Goal: Information Seeking & Learning: Compare options

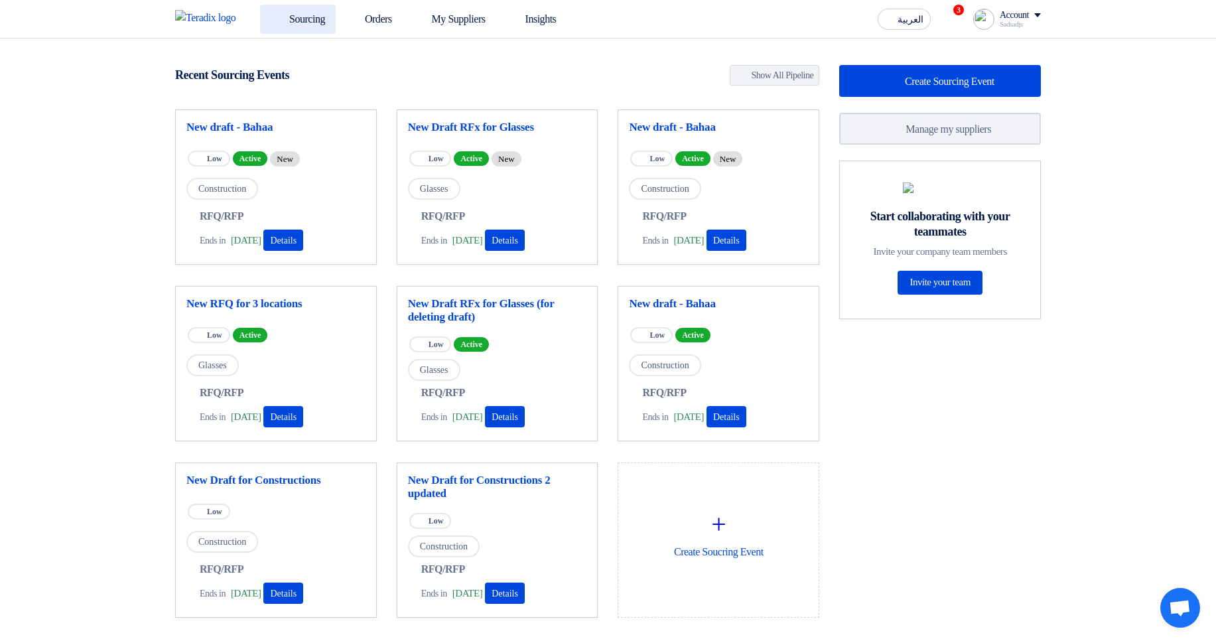
click at [310, 12] on link "Sourcing" at bounding box center [298, 19] width 76 height 29
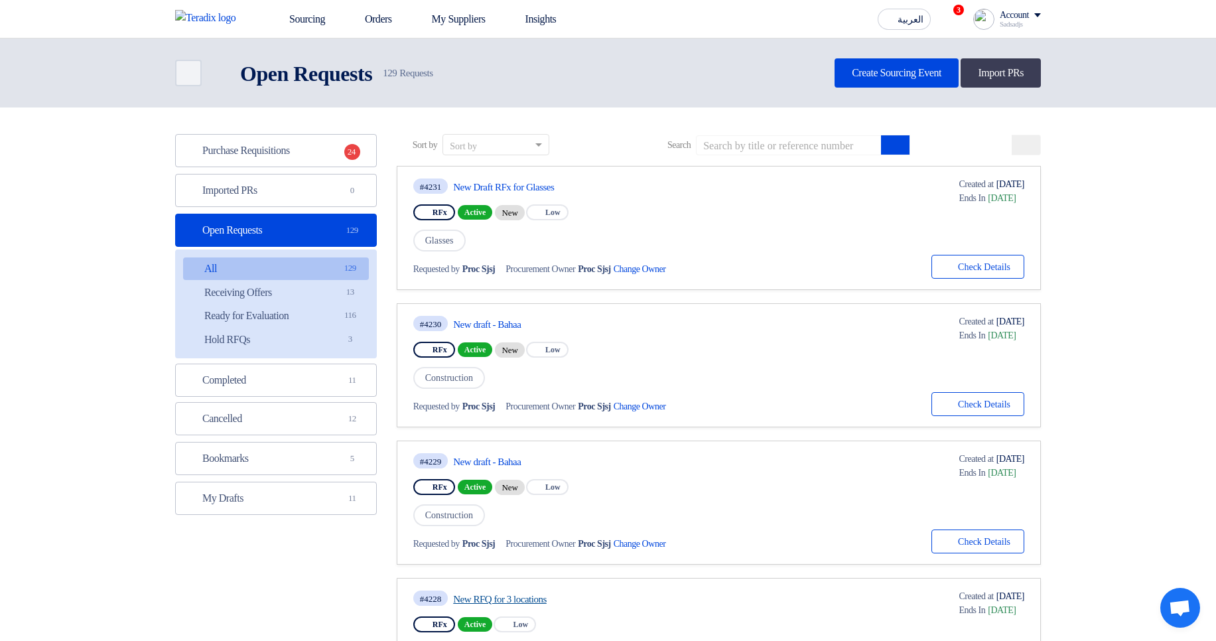
click at [535, 599] on link "New RFQ for 3 locations" at bounding box center [577, 599] width 249 height 12
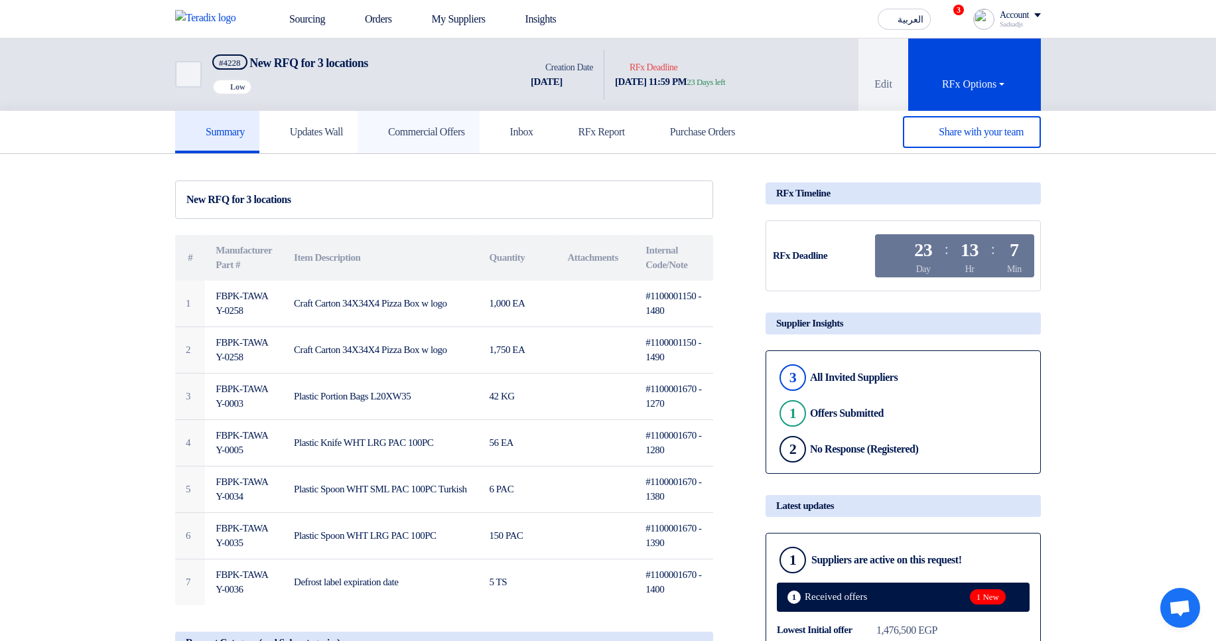
click at [408, 138] on h5 "Commercial Offers" at bounding box center [418, 131] width 93 height 13
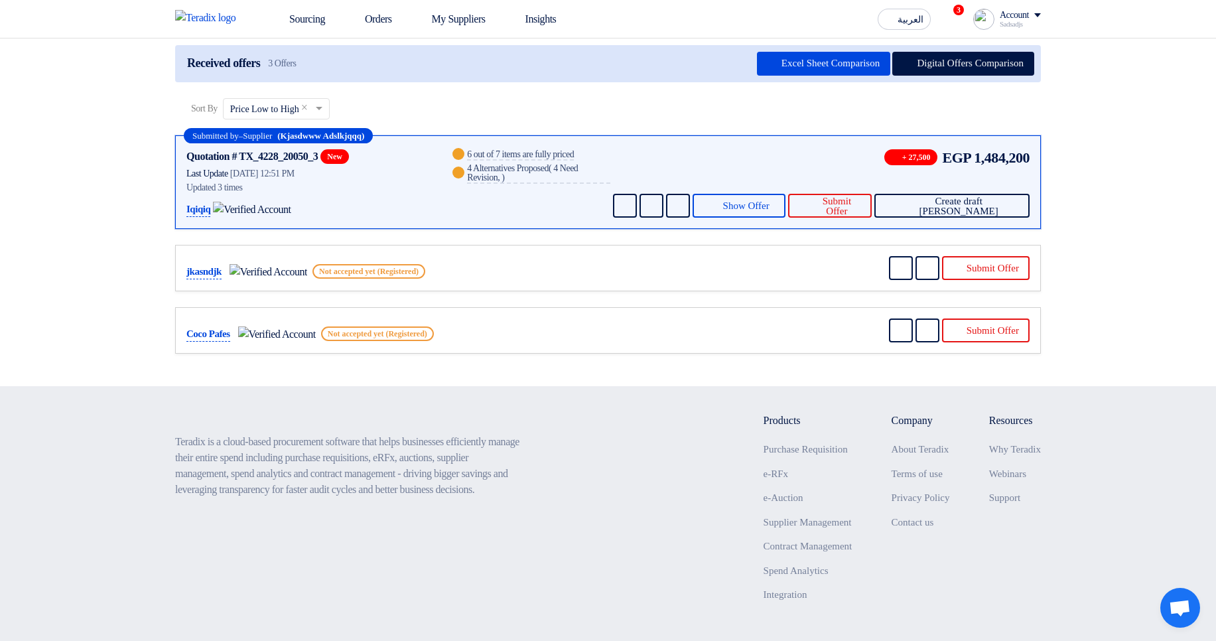
scroll to position [185, 0]
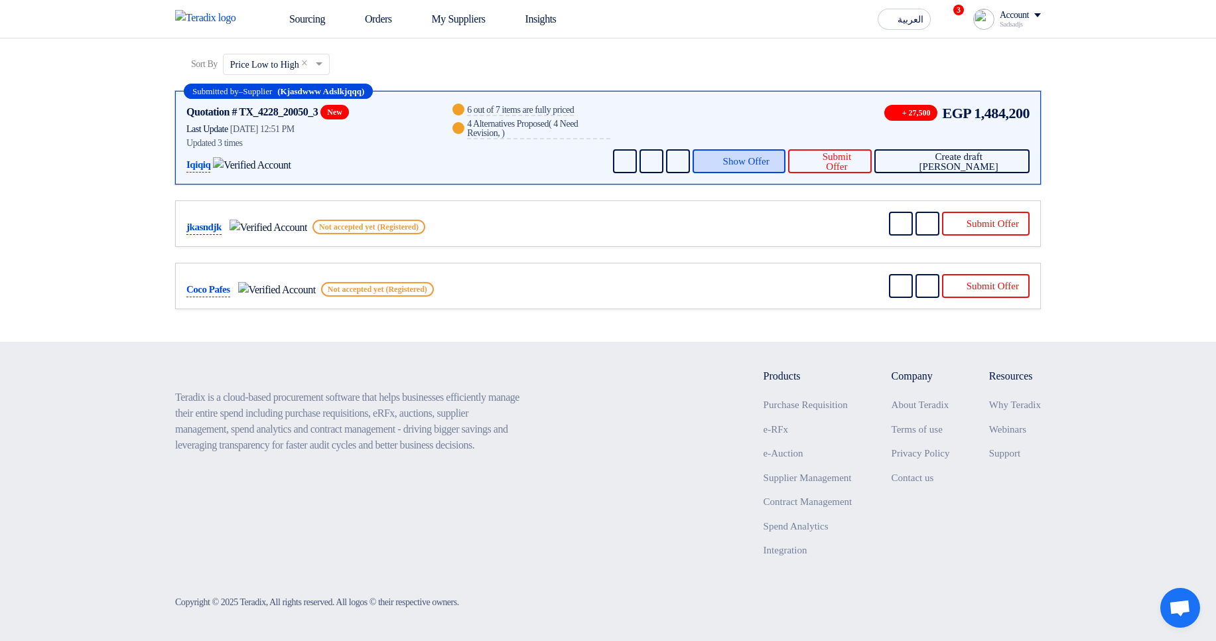
click at [769, 158] on span "Show Offer" at bounding box center [746, 162] width 46 height 10
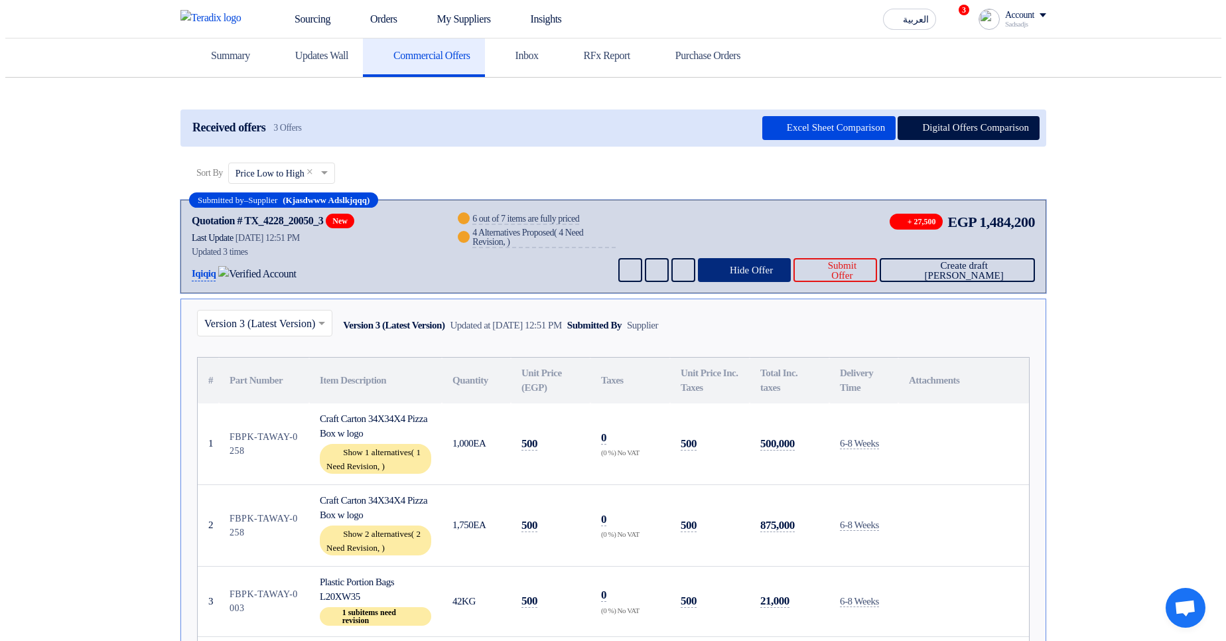
scroll to position [0, 0]
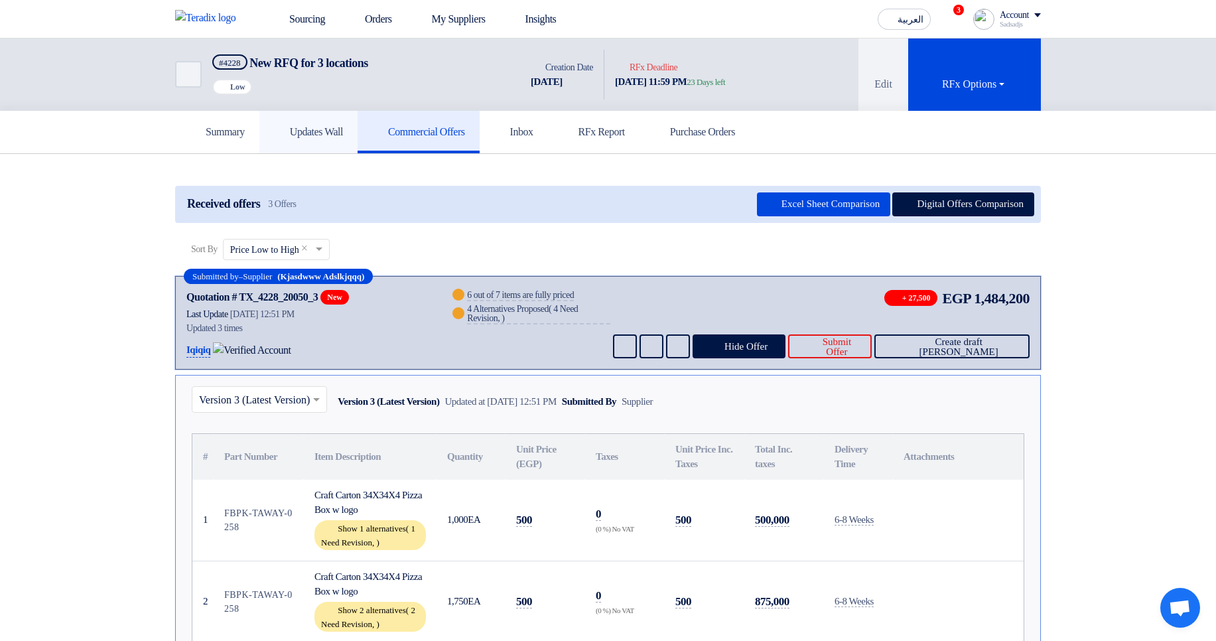
click at [304, 129] on h5 "Updates Wall" at bounding box center [308, 131] width 69 height 13
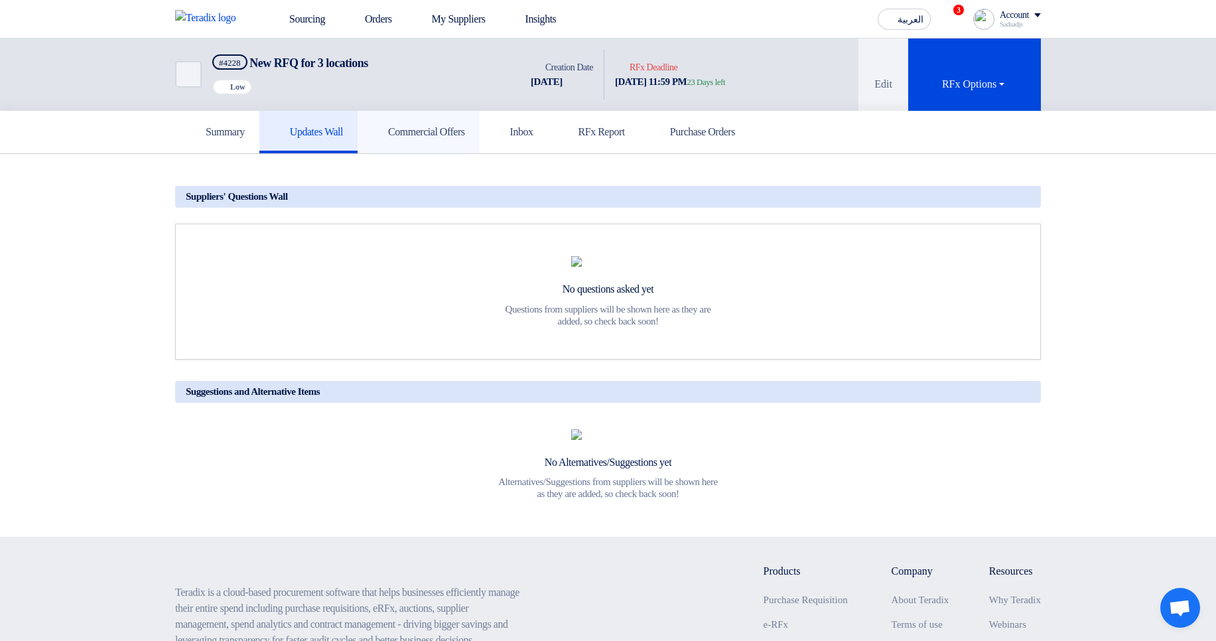
click at [416, 144] on link "Commercial Offers" at bounding box center [418, 132] width 122 height 42
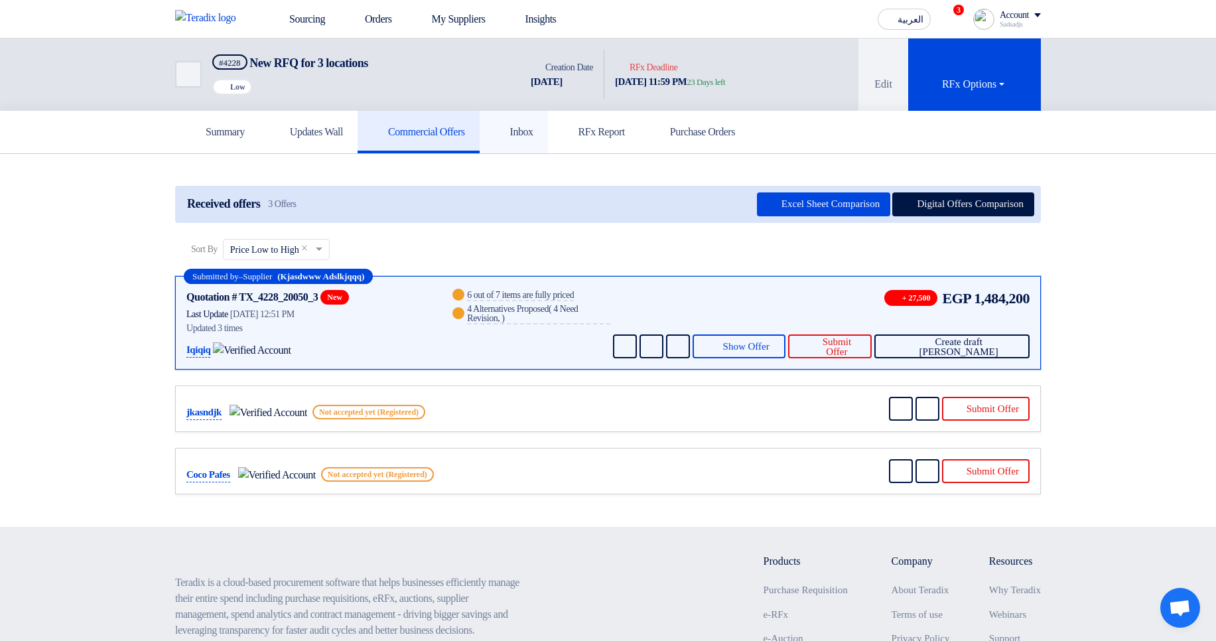
click at [544, 141] on link "Inbox" at bounding box center [513, 132] width 68 height 42
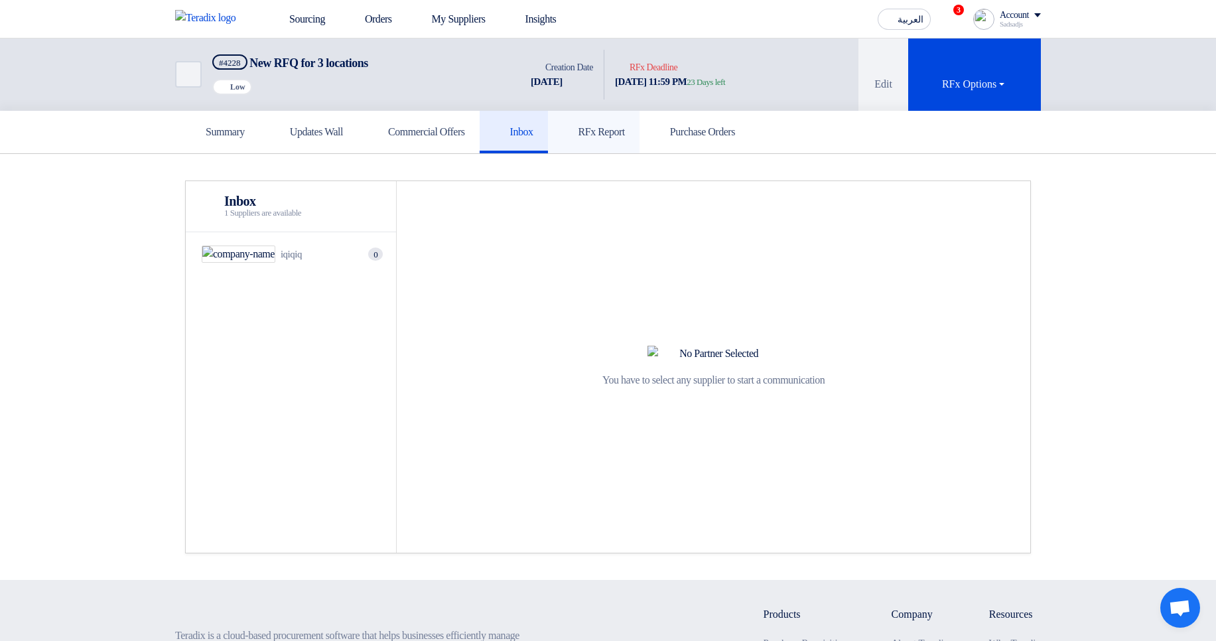
click at [625, 133] on h5 "RFx Report" at bounding box center [593, 131] width 62 height 13
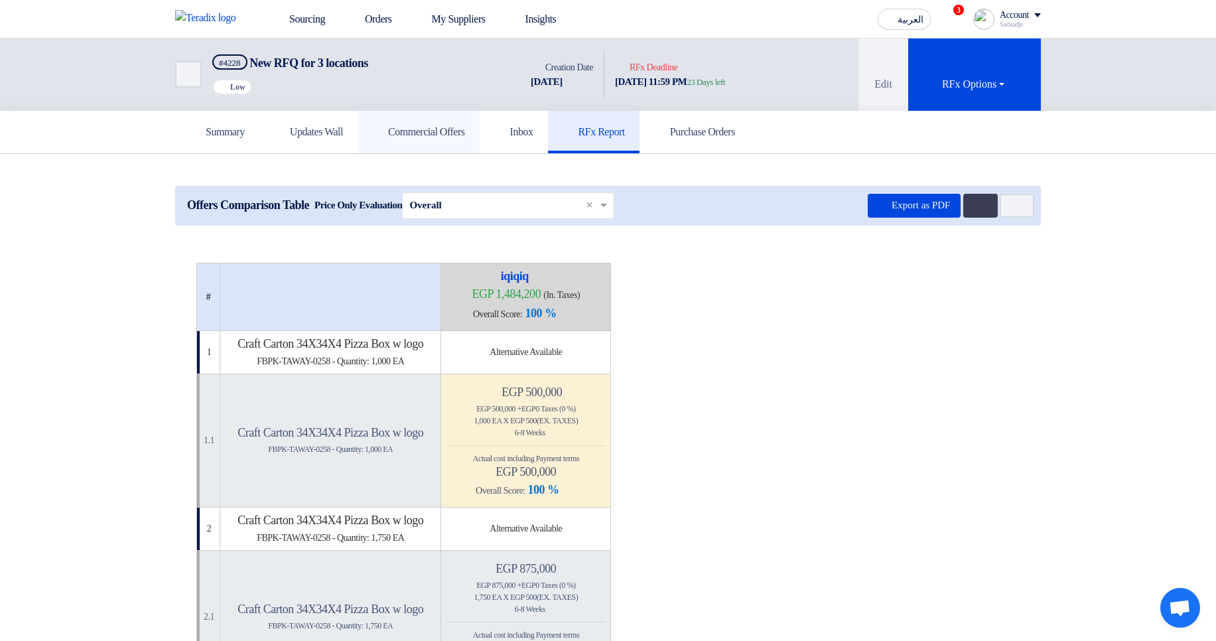
click at [479, 121] on link "Commercial Offers" at bounding box center [418, 132] width 122 height 42
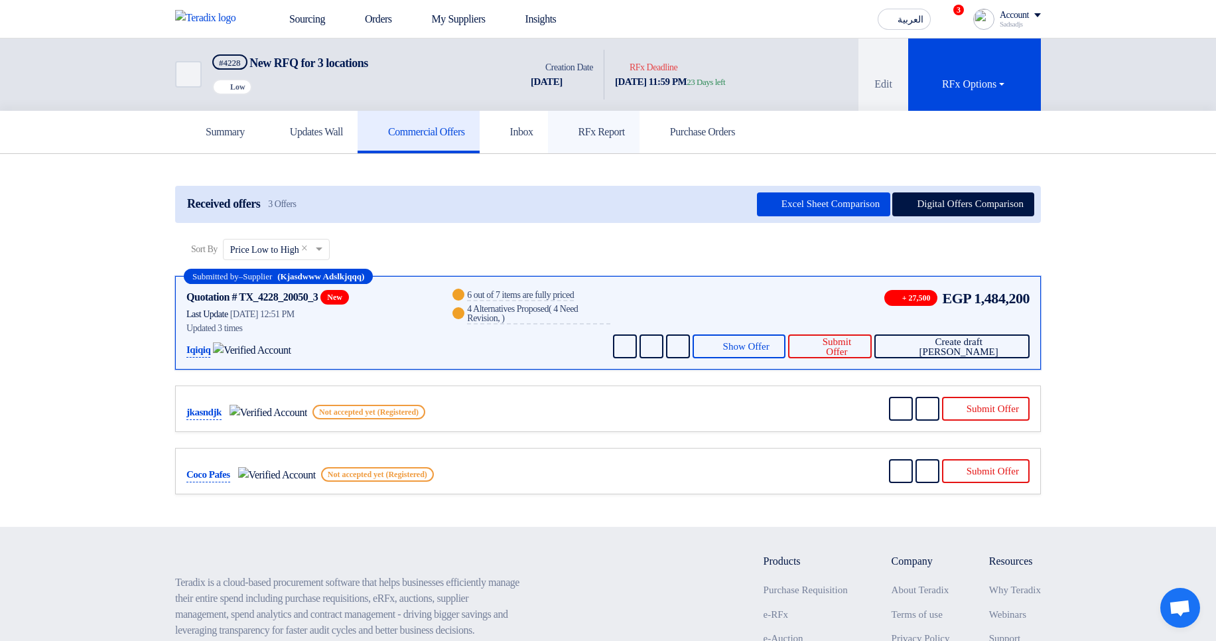
click at [562, 125] on use at bounding box center [562, 125] width 0 height 0
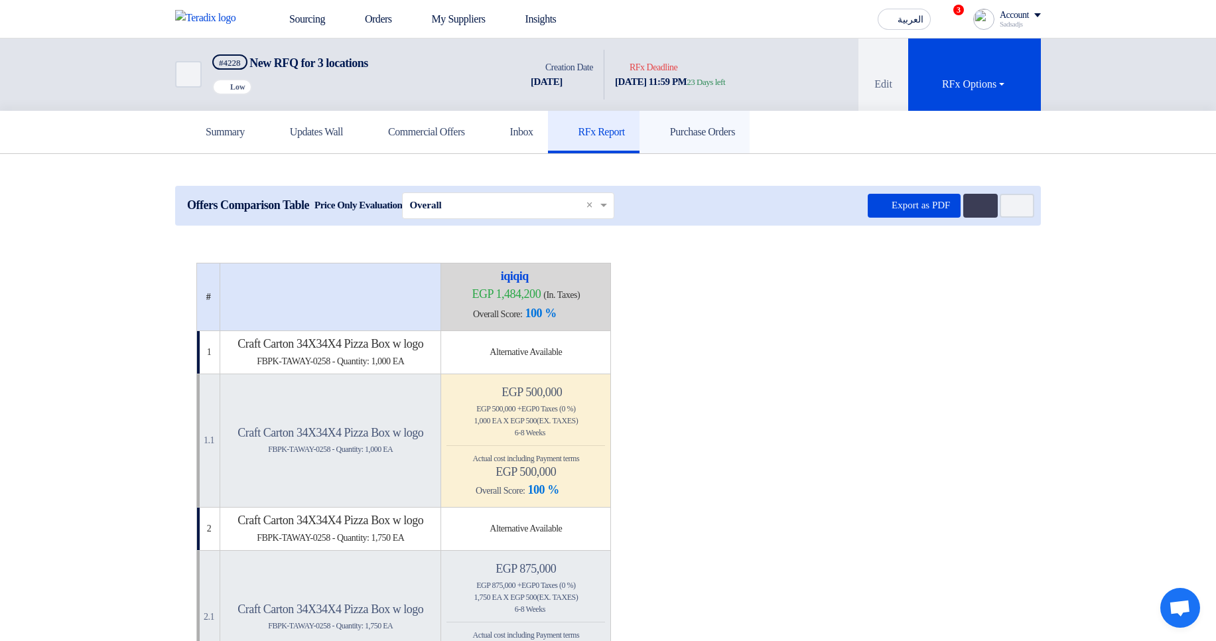
drag, startPoint x: 778, startPoint y: 132, endPoint x: 716, endPoint y: 161, distance: 68.2
click at [735, 132] on h5 "Purchase Orders" at bounding box center [694, 131] width 81 height 13
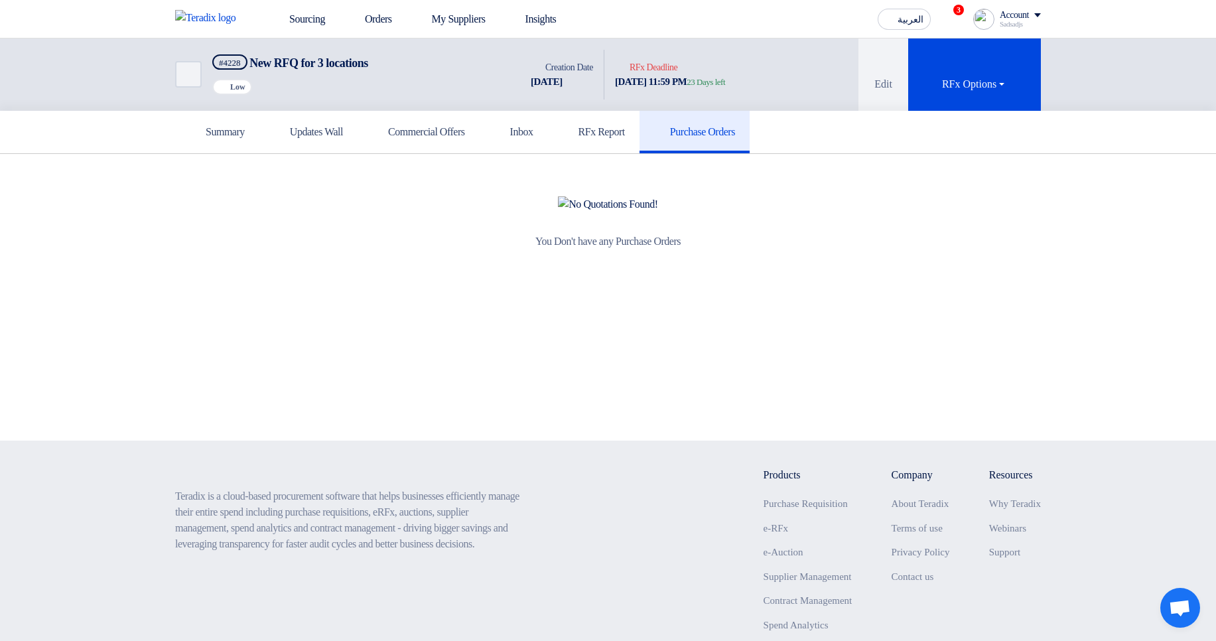
click at [619, 154] on section "You Don't have any Purchase Orders" at bounding box center [608, 223] width 1216 height 138
click at [548, 140] on link "Inbox" at bounding box center [513, 132] width 68 height 42
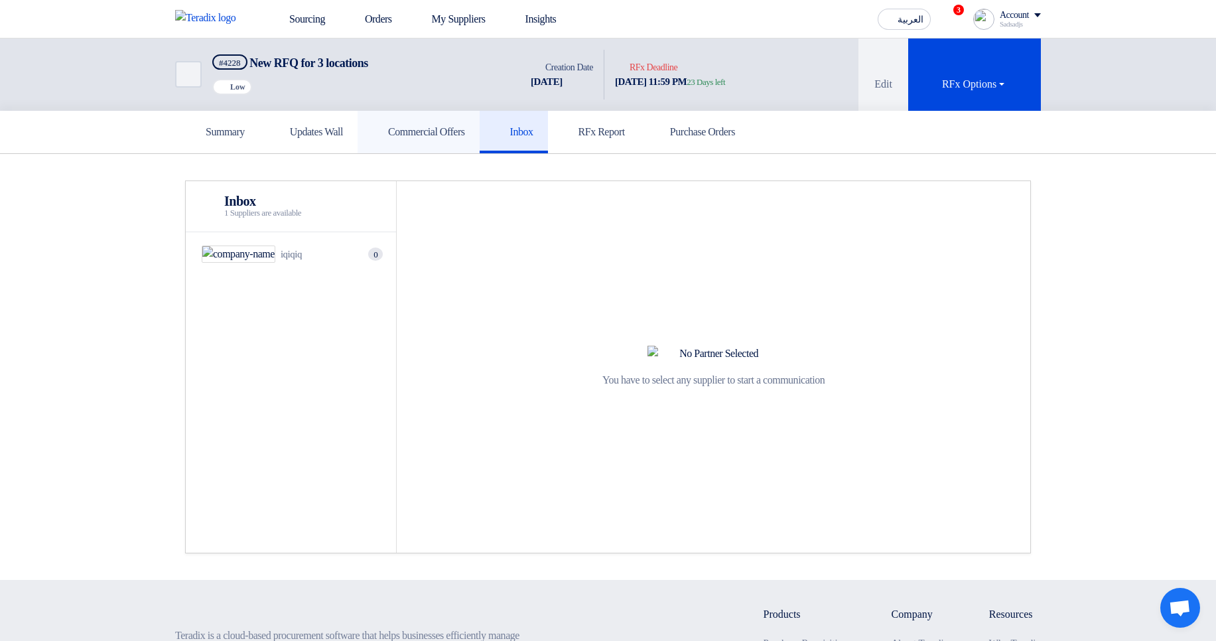
click at [479, 139] on link "Commercial Offers" at bounding box center [418, 132] width 122 height 42
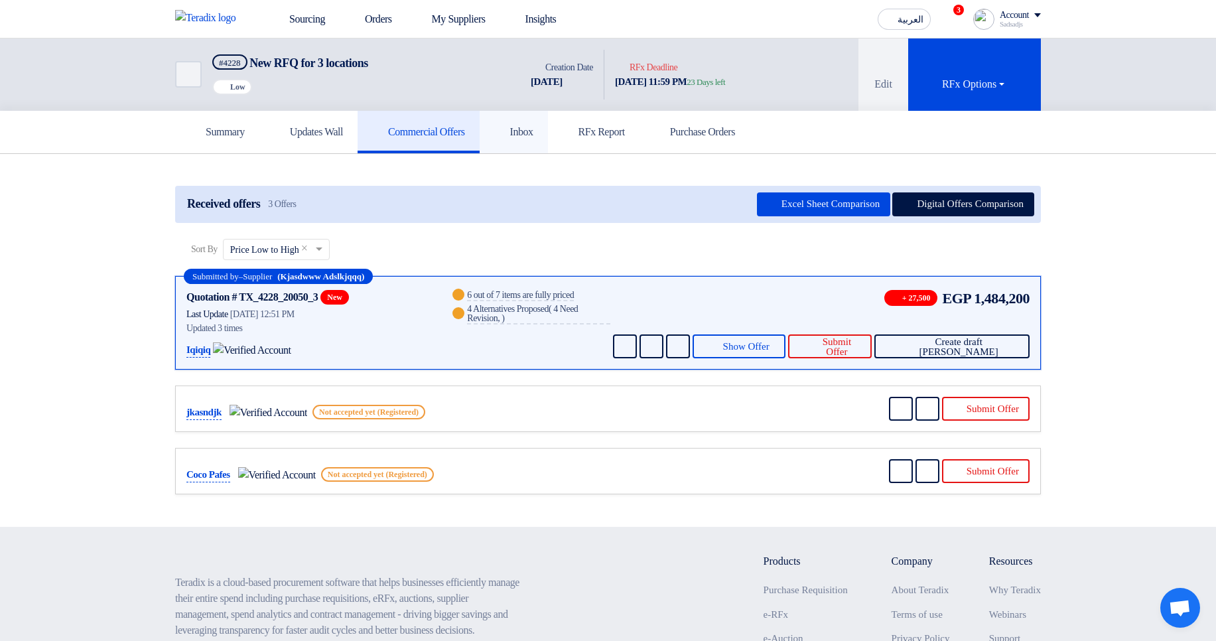
click at [533, 133] on h5 "Inbox" at bounding box center [513, 131] width 39 height 13
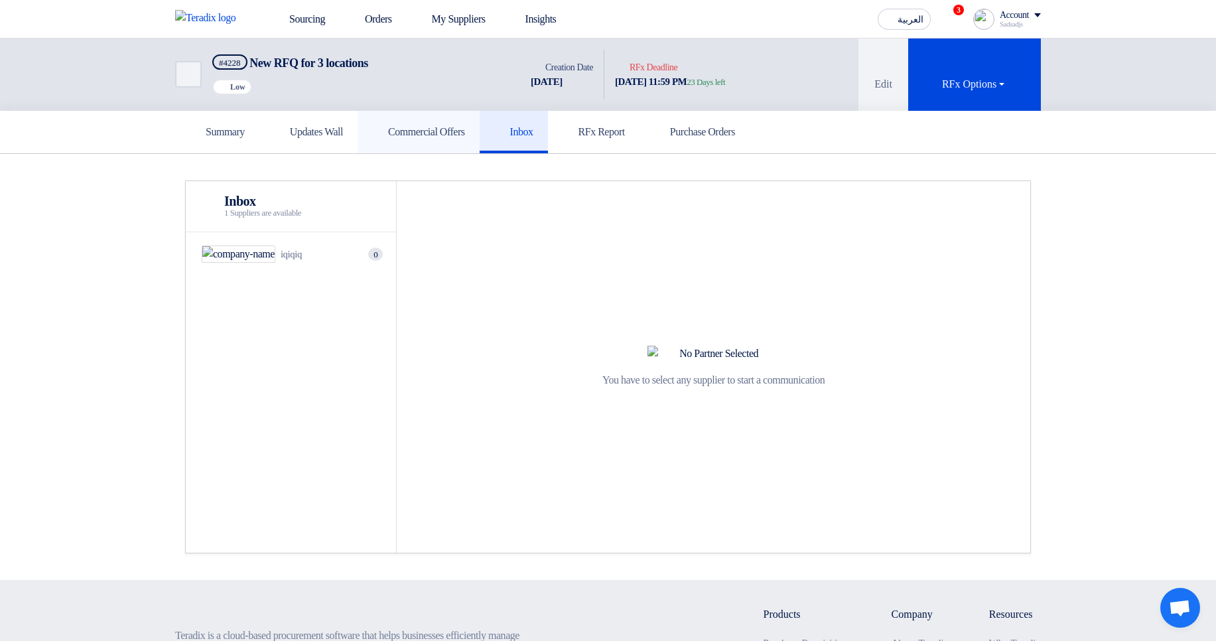
click at [465, 134] on h5 "Commercial Offers" at bounding box center [418, 131] width 93 height 13
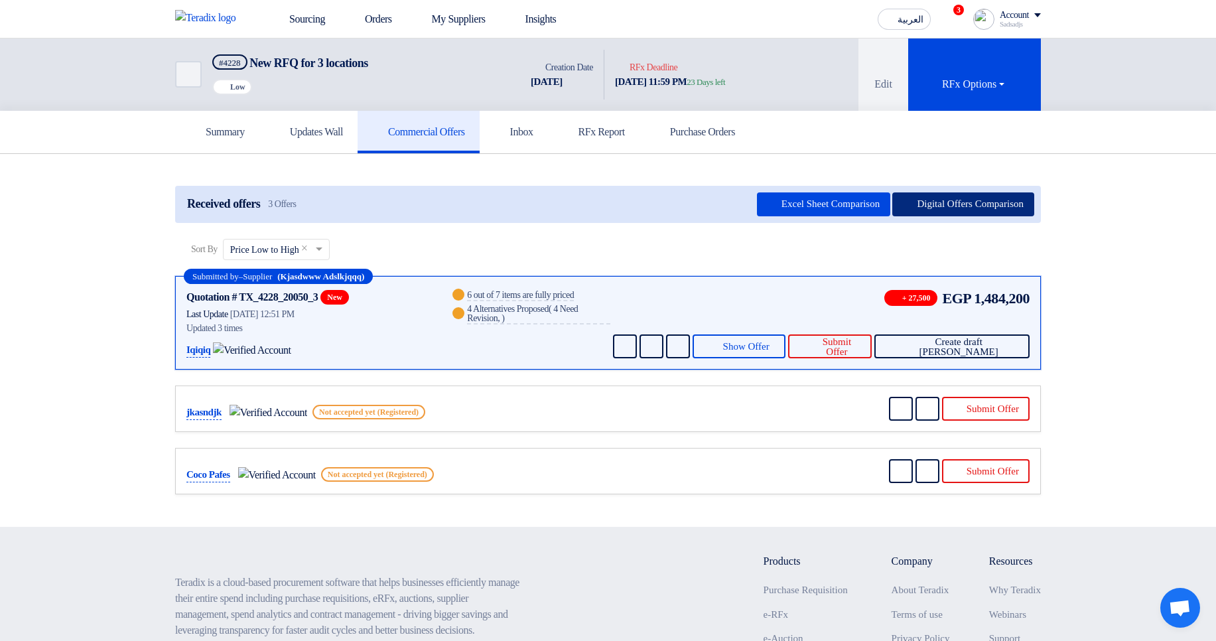
click at [952, 202] on button "Digital Offers Comparison" at bounding box center [963, 204] width 142 height 24
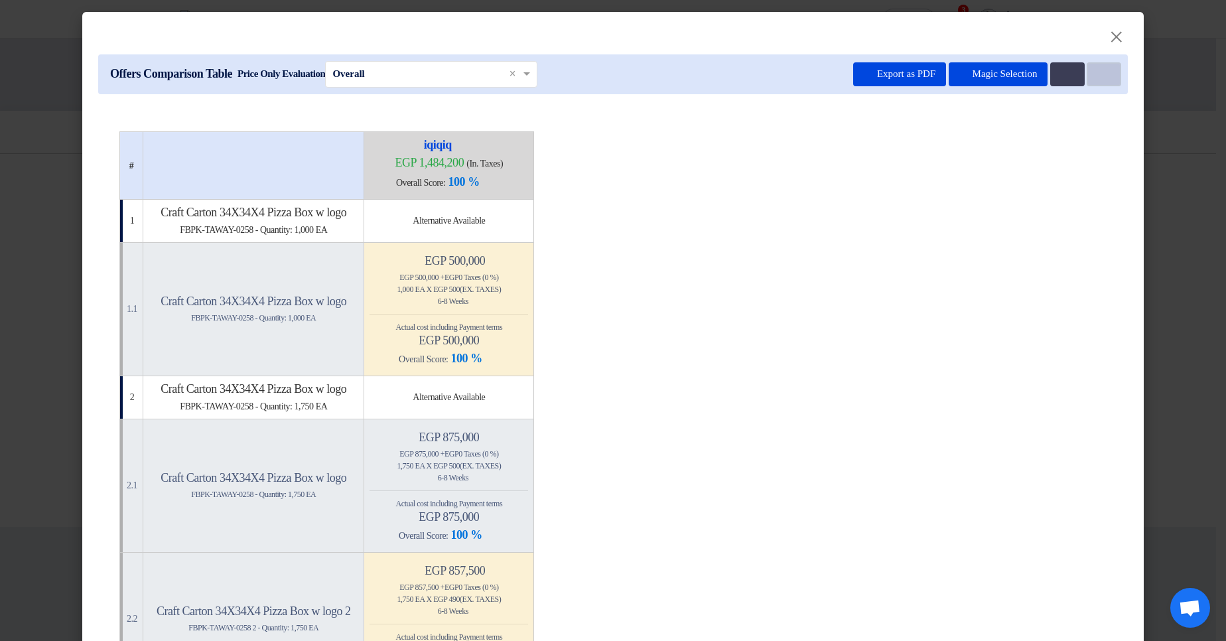
click at [1097, 78] on icon "Item Card filters" at bounding box center [1102, 75] width 10 height 10
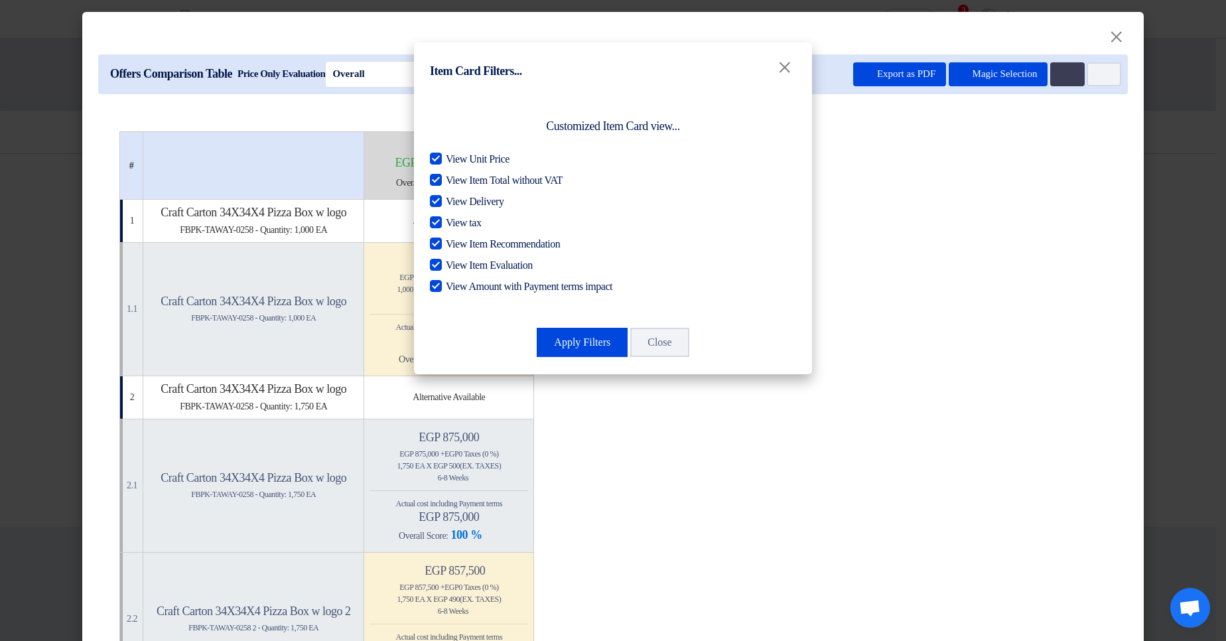
click at [472, 153] on span "View Unit Price" at bounding box center [478, 159] width 64 height 16
click at [454, 153] on input "View Unit Price" at bounding box center [450, 155] width 9 height 9
checkbox input "false"
click at [581, 345] on button "Apply Filters" at bounding box center [582, 342] width 91 height 29
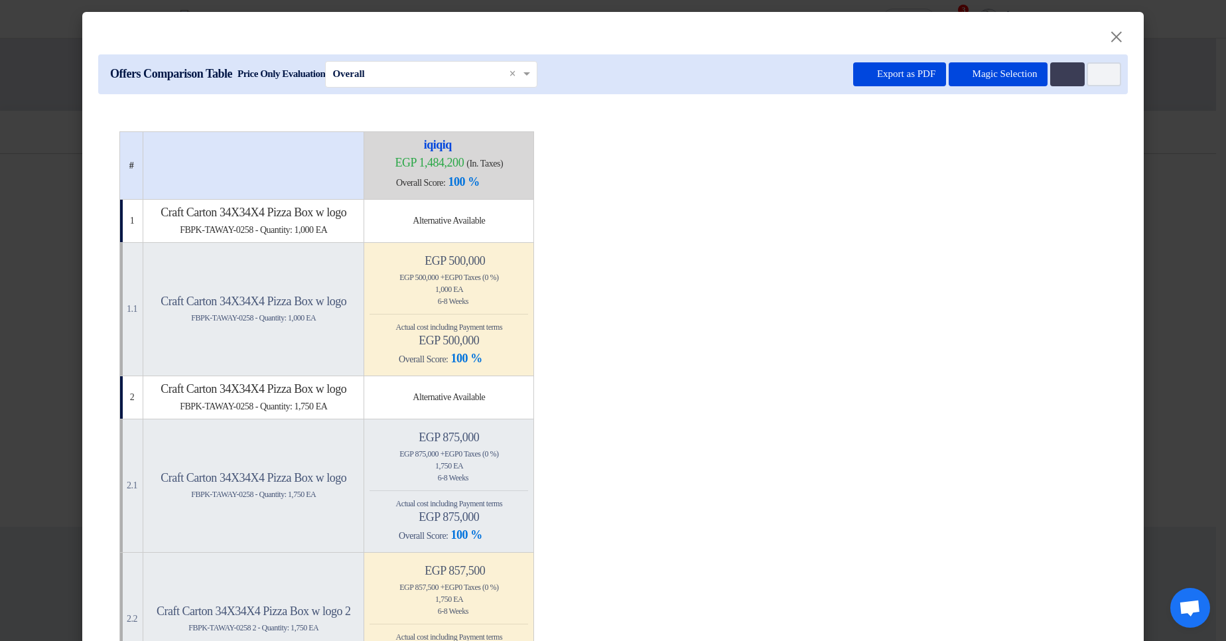
drag, startPoint x: 433, startPoint y: 455, endPoint x: 557, endPoint y: 449, distance: 124.2
click at [528, 449] on div "egp 875,000 + egp 0 Taxes (0 %)" at bounding box center [448, 454] width 159 height 12
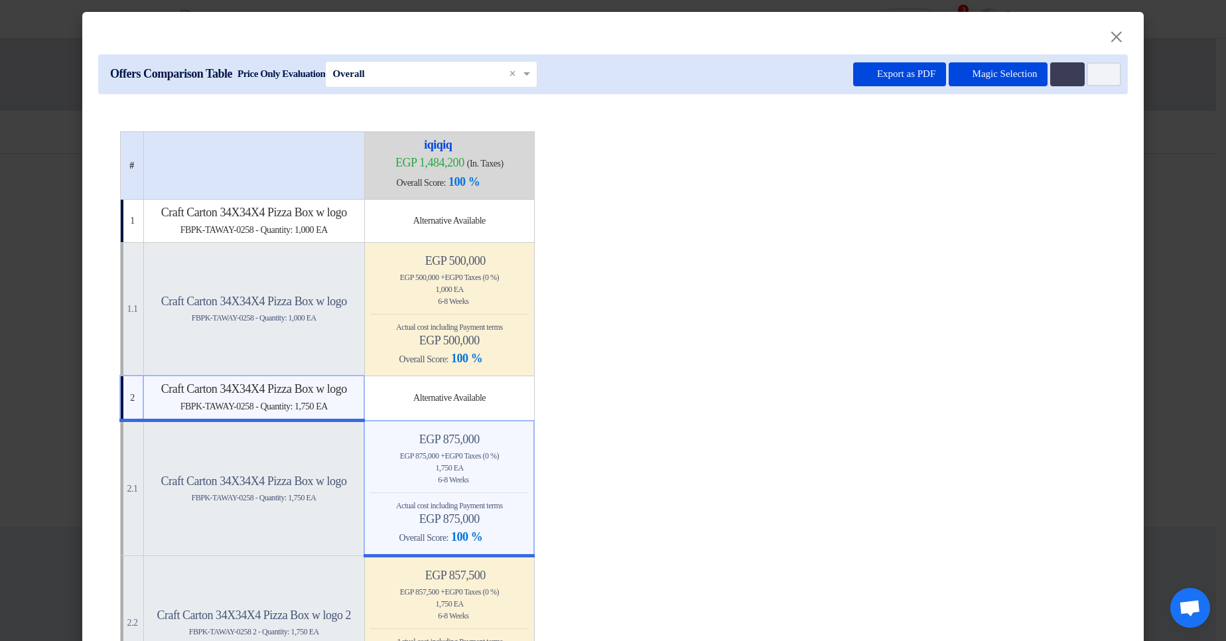
click at [528, 450] on div "egp 875,000 + egp 0 Taxes (0 %)" at bounding box center [449, 456] width 158 height 12
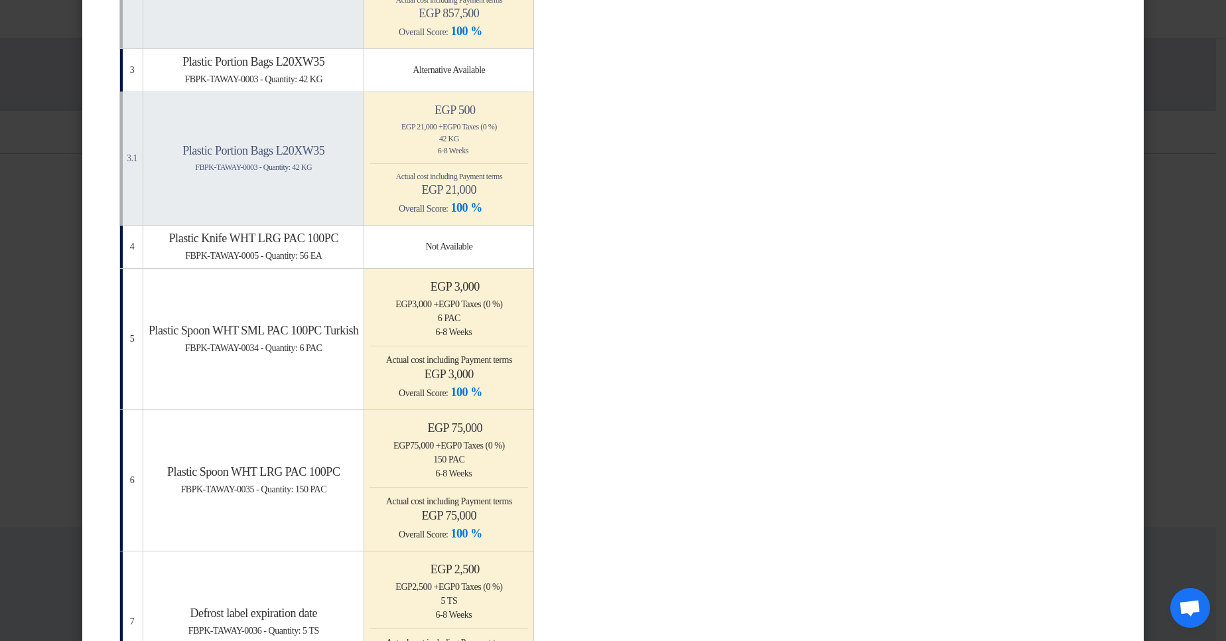
drag, startPoint x: 548, startPoint y: 304, endPoint x: 433, endPoint y: 303, distance: 115.4
click at [434, 303] on div "egp 3,000 + egp 0 Taxes (0 %)" at bounding box center [448, 304] width 159 height 14
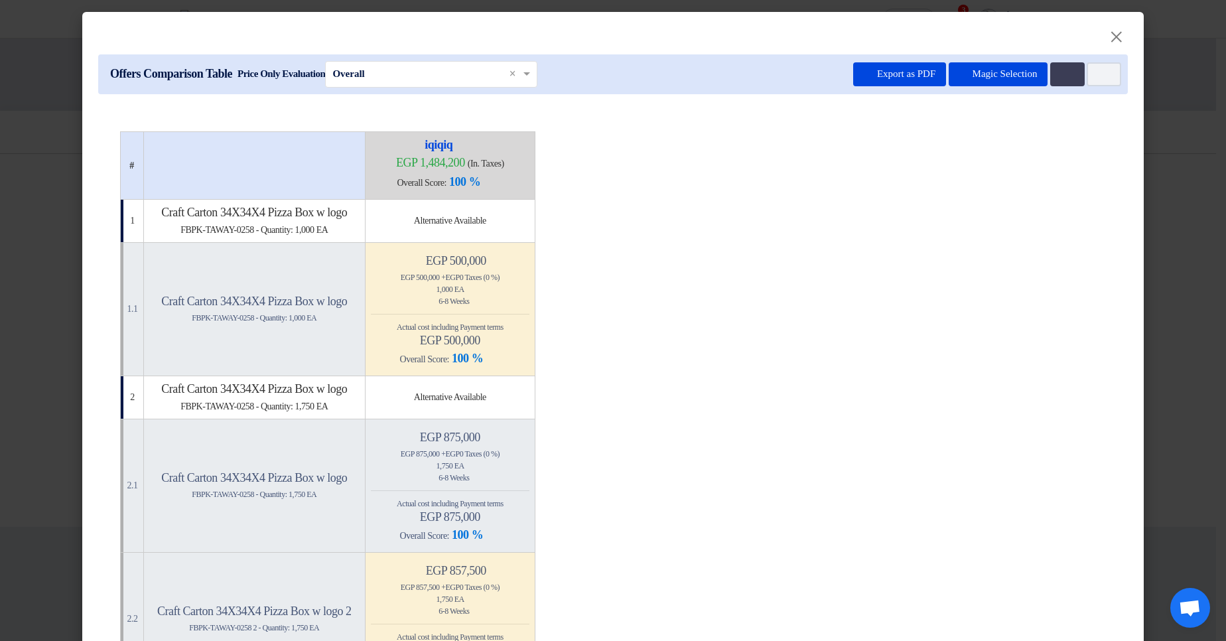
click at [1184, 121] on modal-container "× Offers Comparison Table Price Only Evaluation × Overall × Export as PDF Magic…" at bounding box center [613, 320] width 1226 height 641
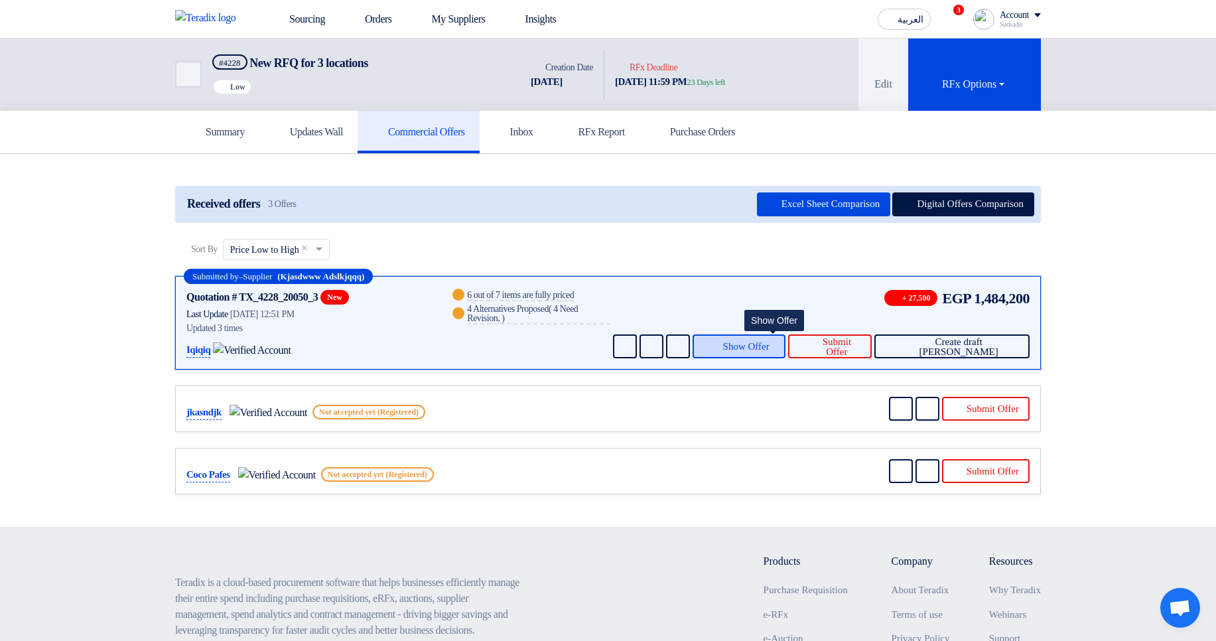
click at [779, 334] on button "Show Offer" at bounding box center [739, 346] width 94 height 24
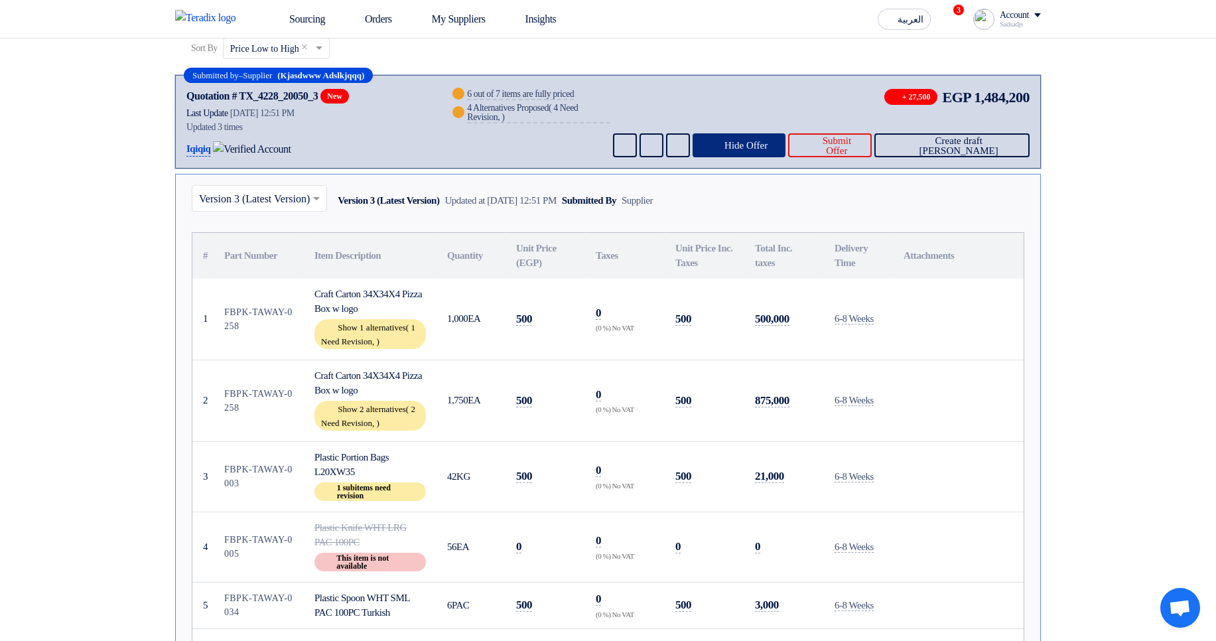
scroll to position [239, 0]
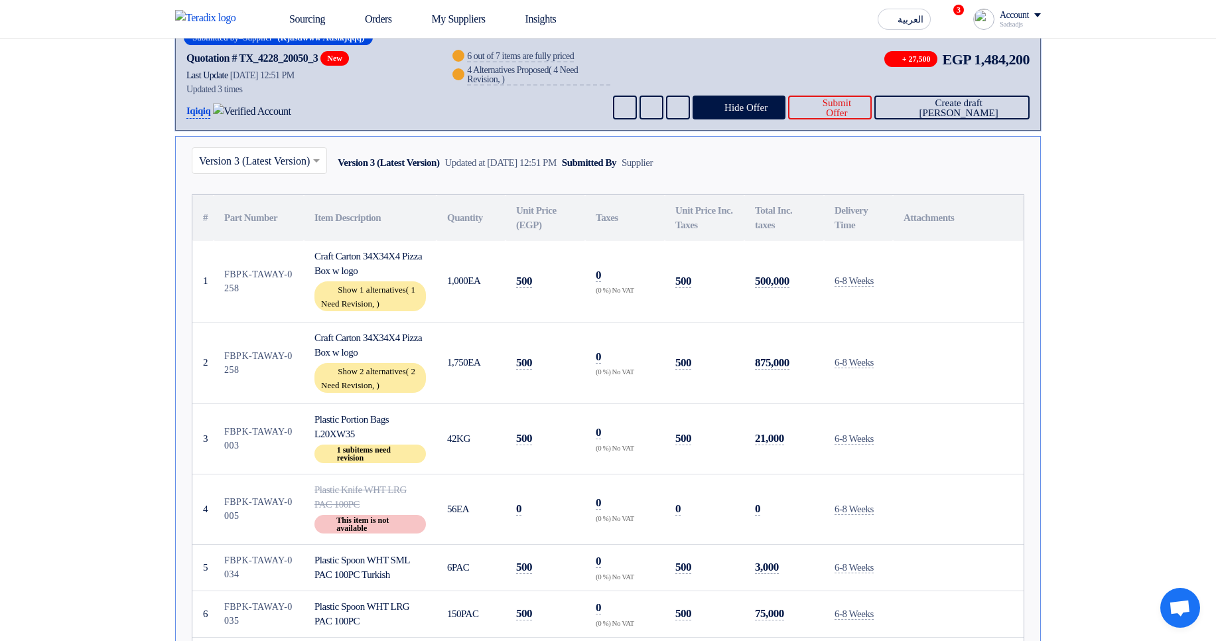
click at [240, 271] on td "FBPK-TAWAY-0258" at bounding box center [259, 282] width 90 height 82
drag, startPoint x: 240, startPoint y: 271, endPoint x: 261, endPoint y: 289, distance: 27.3
click at [255, 286] on td "FBPK-TAWAY-0258" at bounding box center [259, 282] width 90 height 82
click at [289, 296] on td "FBPK-TAWAY-0258" at bounding box center [259, 282] width 90 height 82
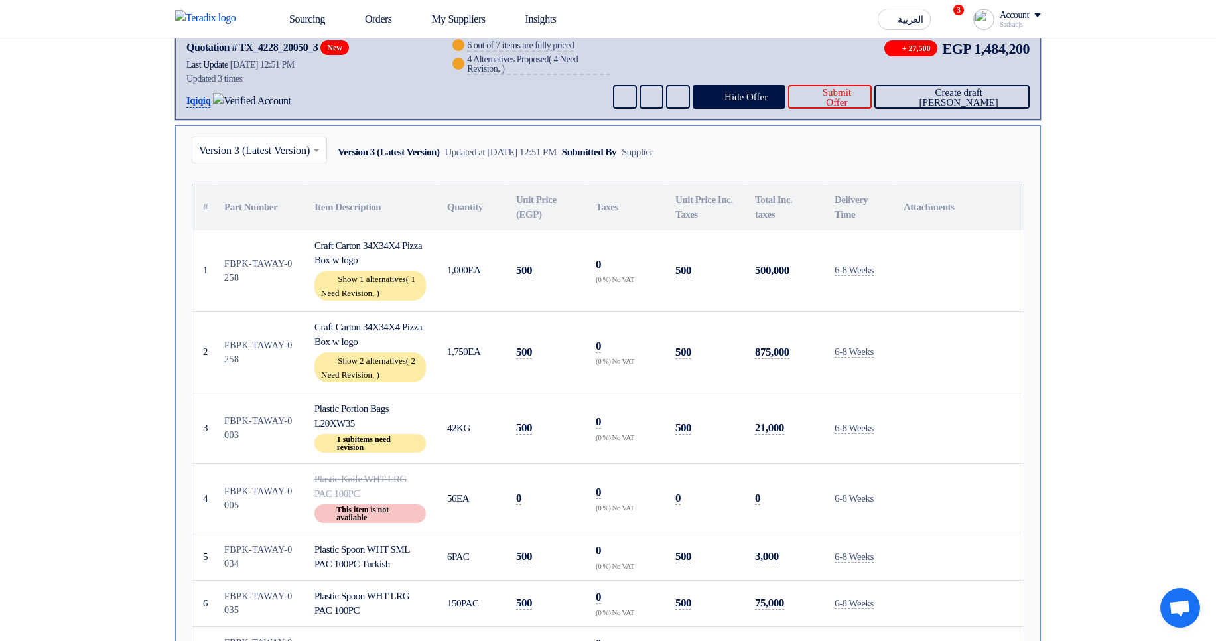
scroll to position [80, 0]
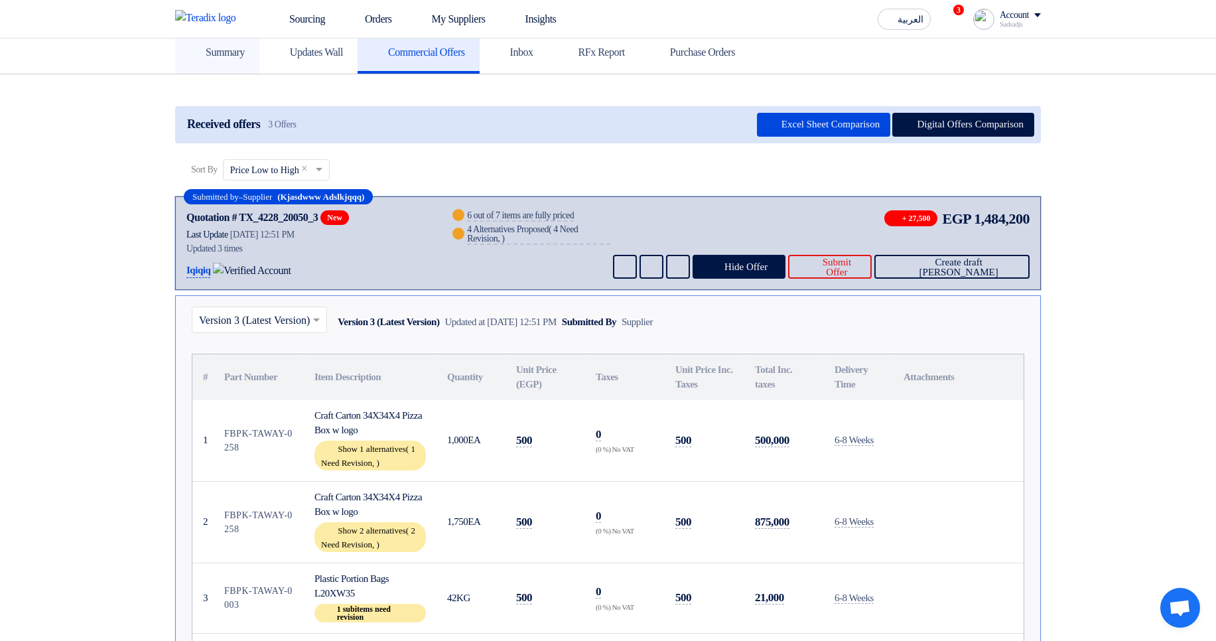
click at [194, 66] on link "Summary" at bounding box center [217, 52] width 84 height 42
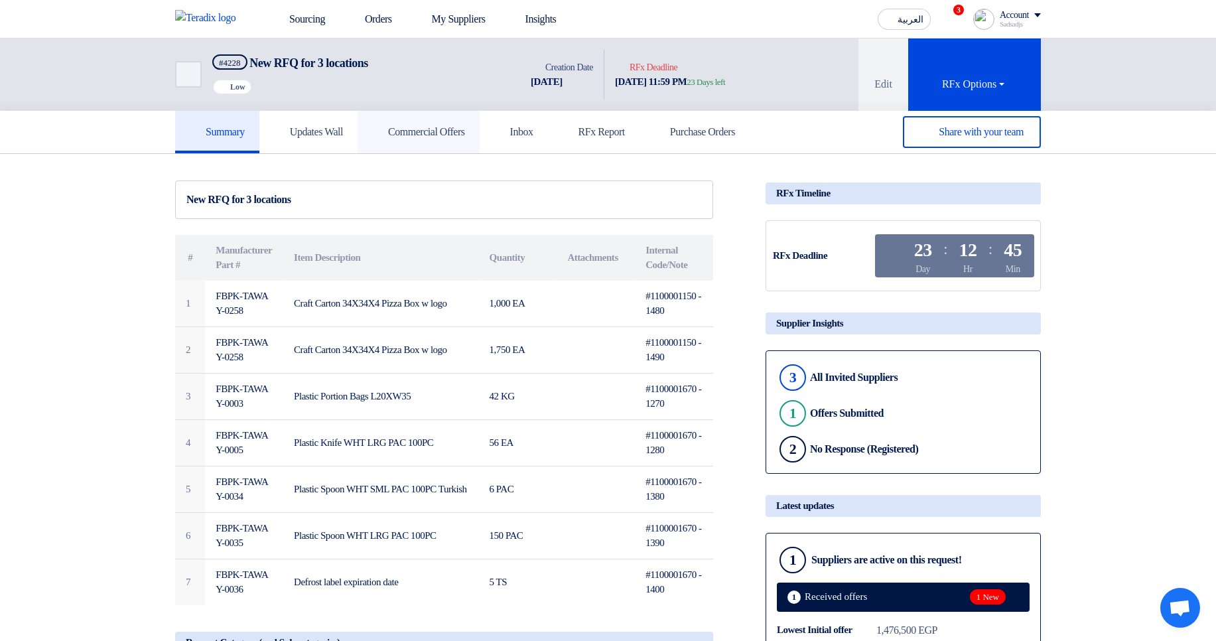
click at [462, 147] on link "Commercial Offers" at bounding box center [418, 132] width 122 height 42
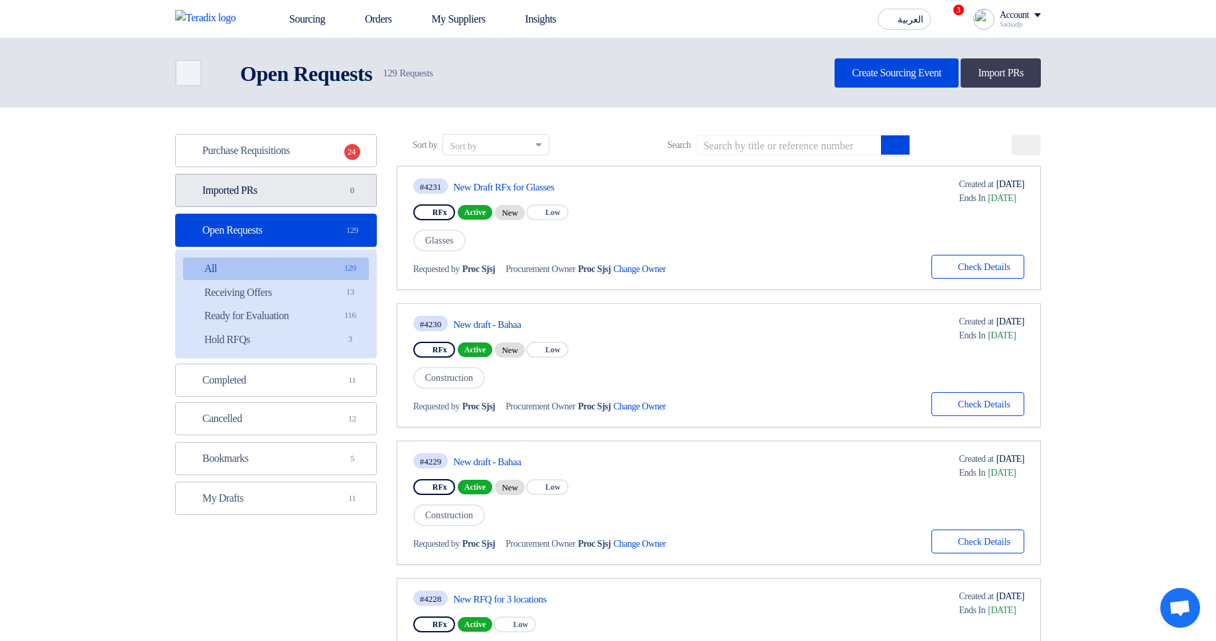
click at [344, 186] on span "0" at bounding box center [352, 190] width 16 height 13
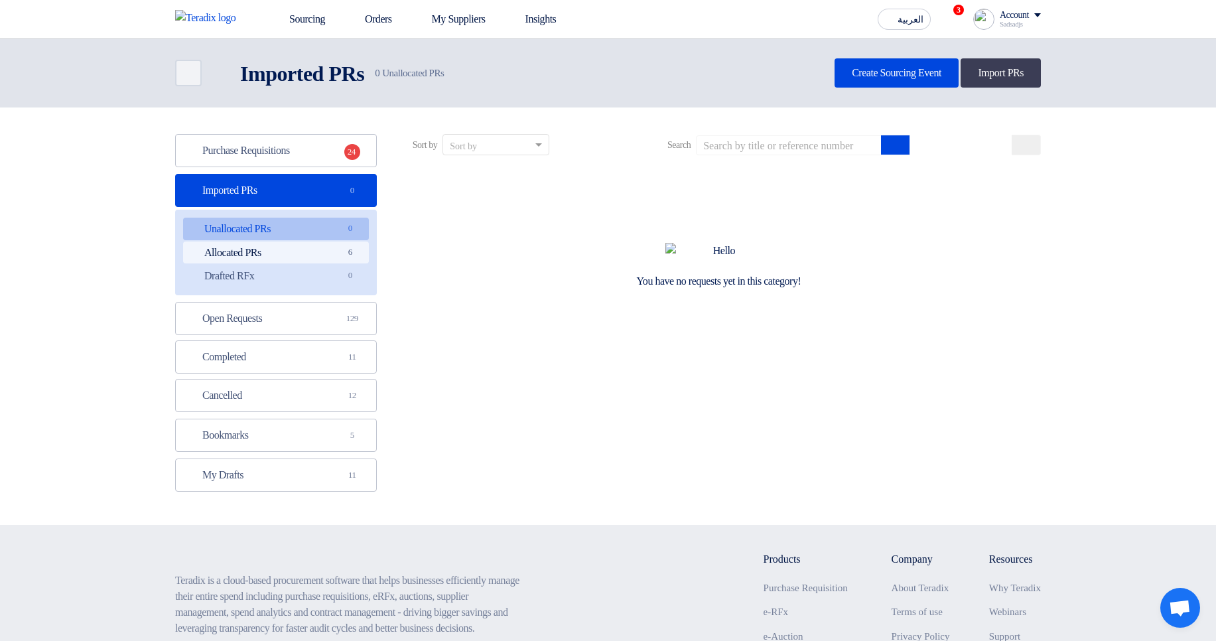
click at [322, 253] on link "Allocated PRs Allocated PRs 6" at bounding box center [276, 252] width 186 height 23
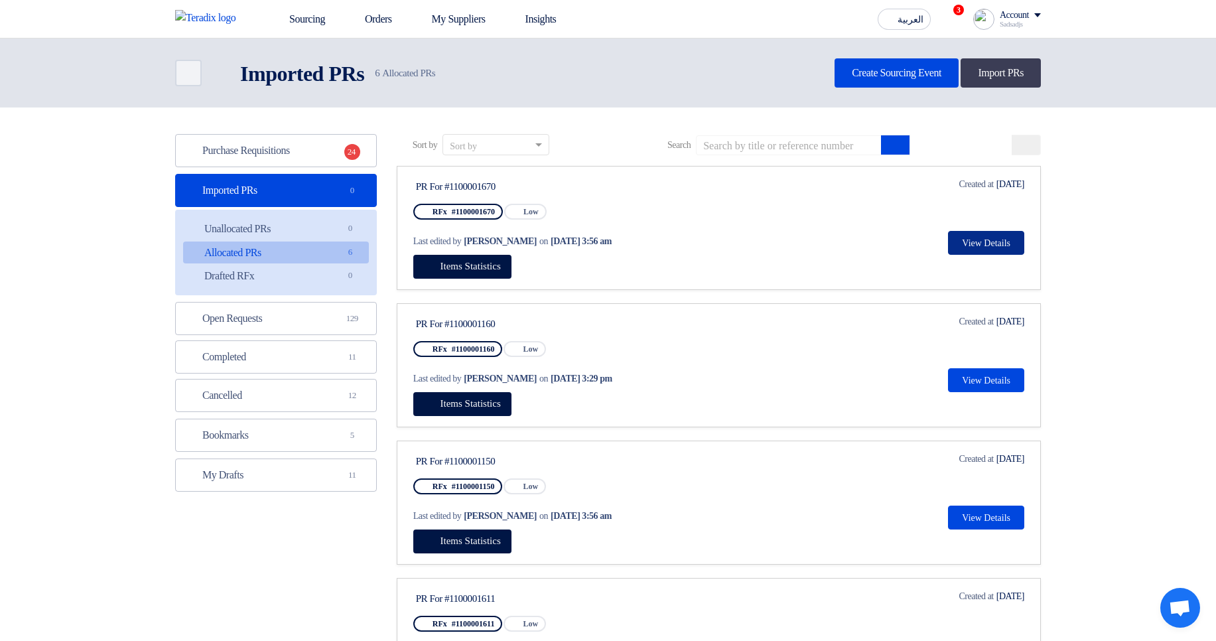
click at [987, 246] on button "View Details" at bounding box center [986, 243] width 76 height 24
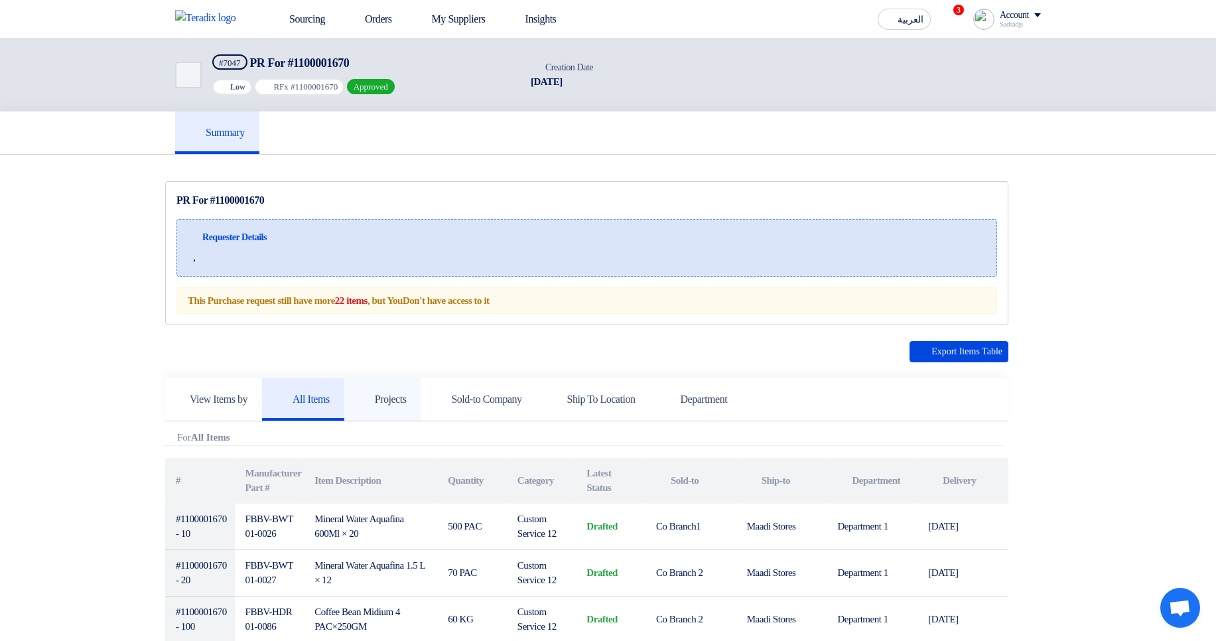
click at [377, 390] on link "Projects" at bounding box center [382, 399] width 77 height 42
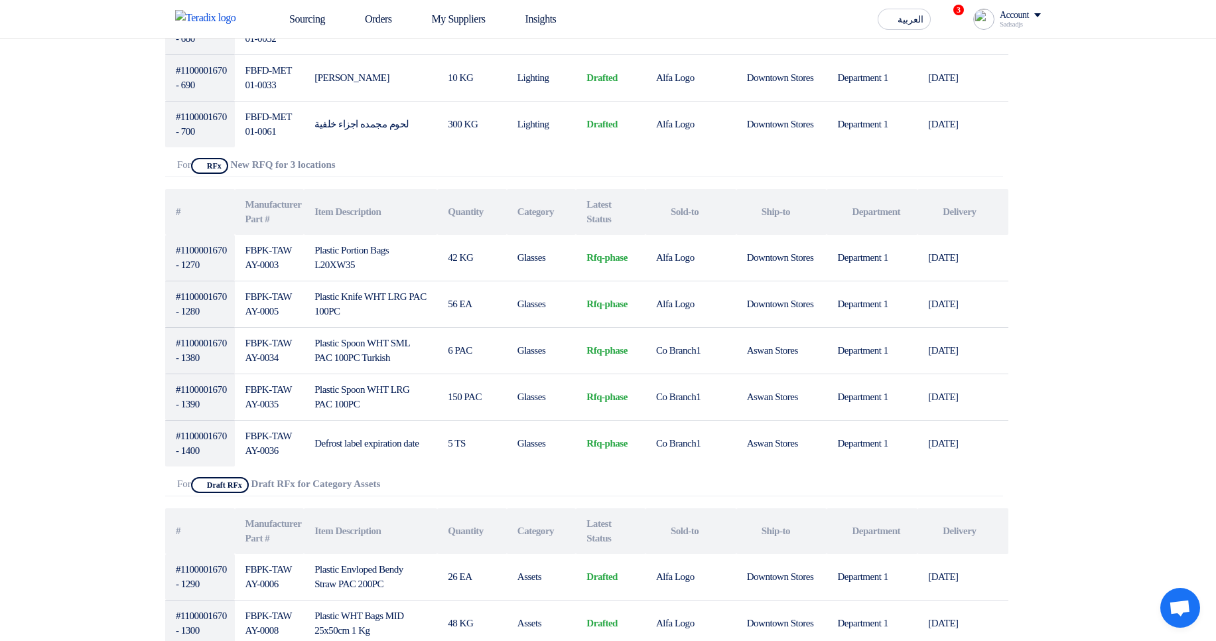
scroll to position [1671, 0]
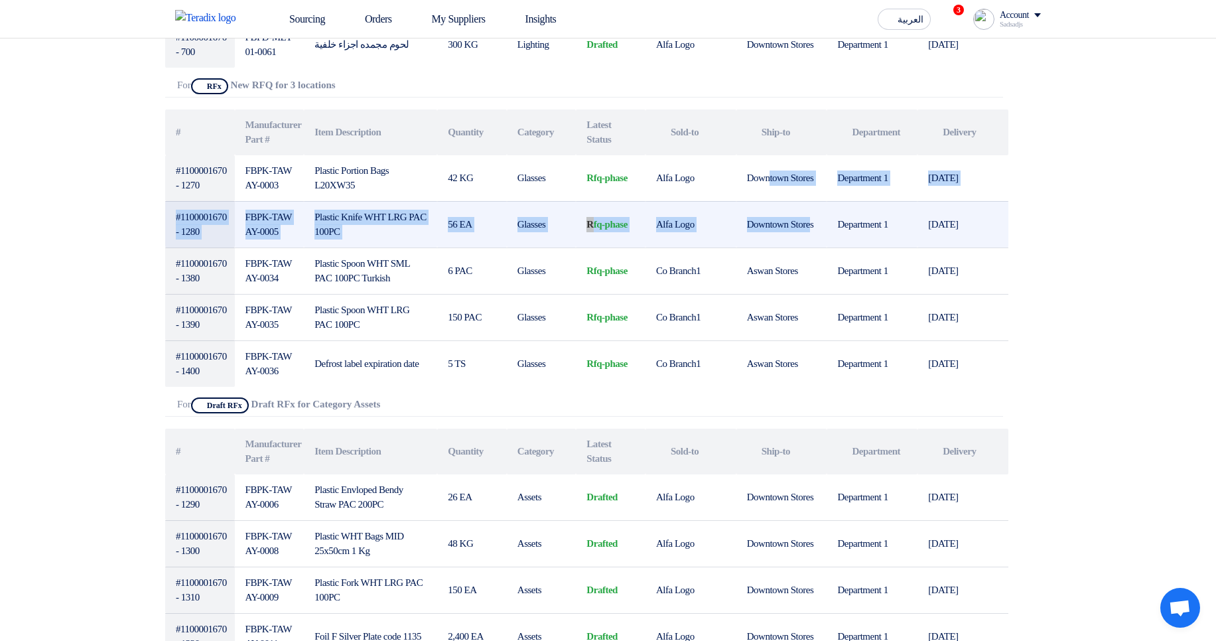
drag, startPoint x: 772, startPoint y: 166, endPoint x: 772, endPoint y: 231, distance: 65.0
click at [772, 231] on tbody "#1100001670 - 1270 FBPK-TAWAY-0003 Plastic Portion Bags L20XW35 42 KG Glasses r…" at bounding box center [586, 270] width 843 height 231
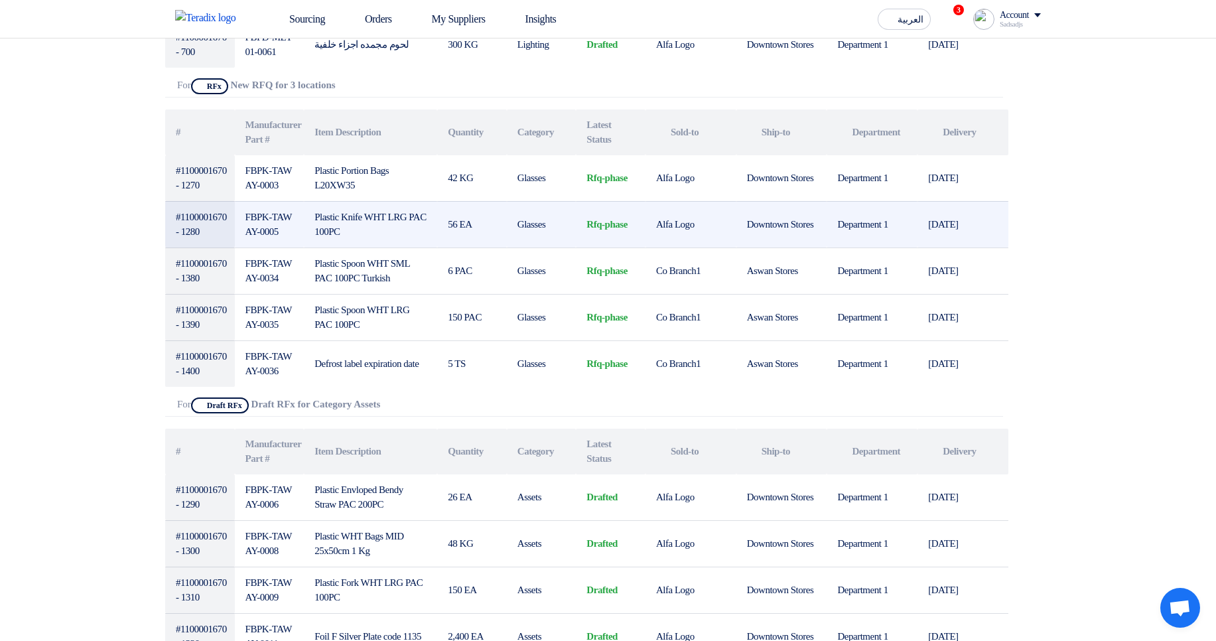
click at [777, 233] on td "Downtown Stores" at bounding box center [781, 224] width 91 height 46
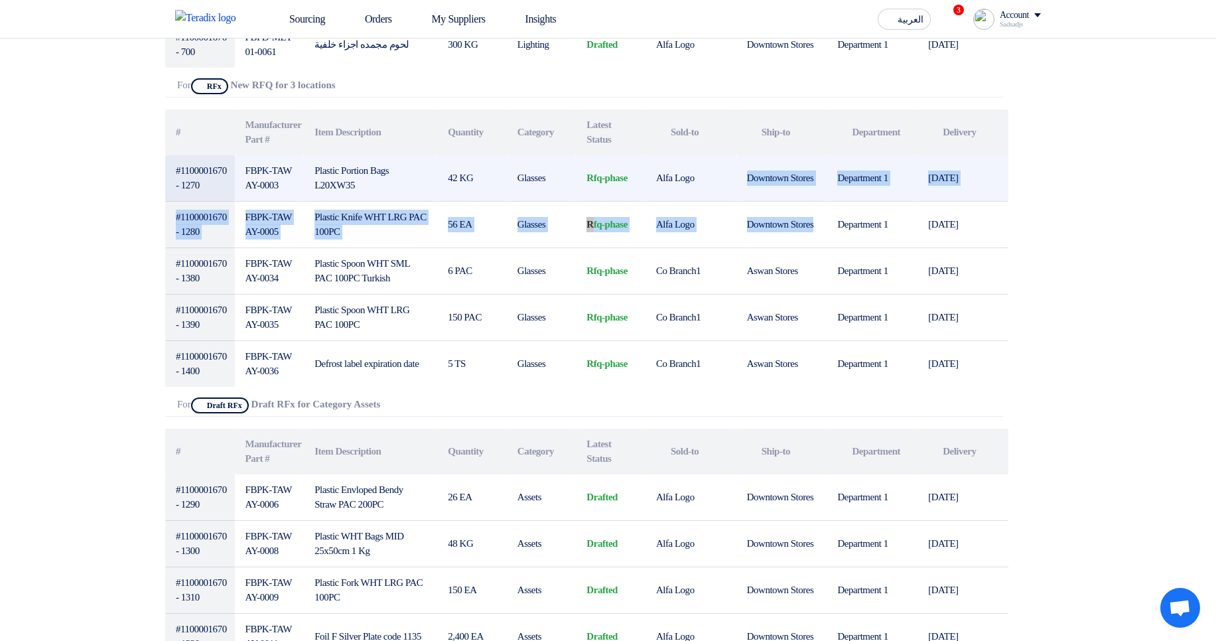
drag, startPoint x: 779, startPoint y: 239, endPoint x: 745, endPoint y: 158, distance: 87.4
click at [745, 158] on tbody "#1100001670 - 1270 FBPK-TAWAY-0003 Plastic Portion Bags L20XW35 42 KG Glasses r…" at bounding box center [586, 270] width 843 height 231
click at [749, 187] on td "Downtown Stores" at bounding box center [781, 178] width 91 height 46
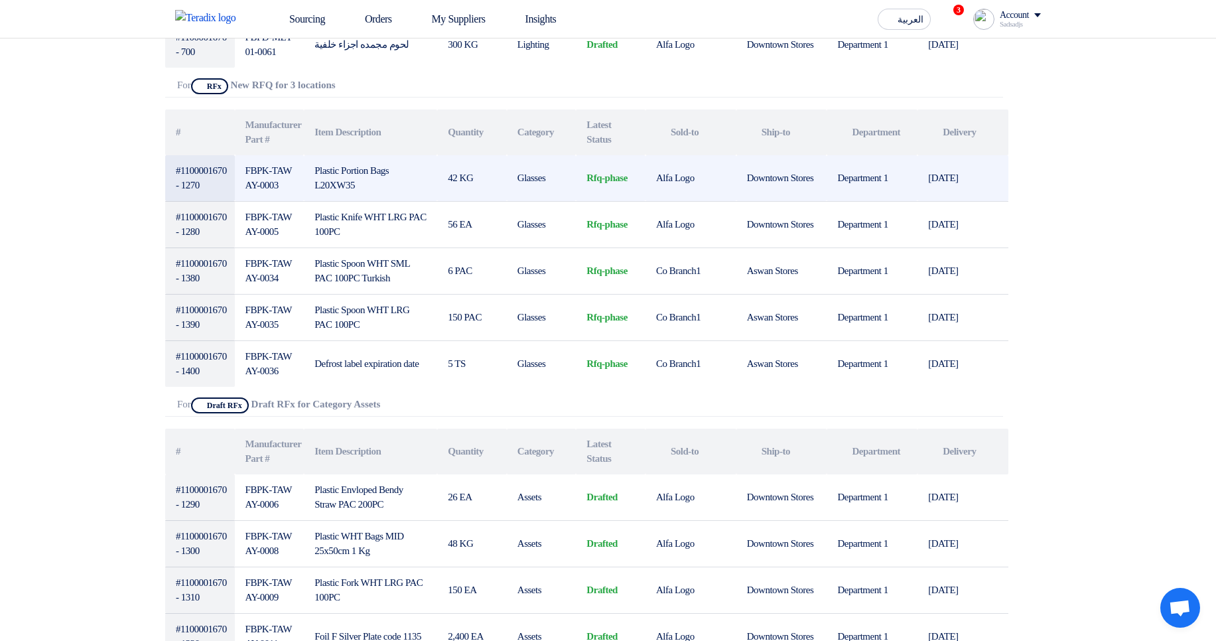
click at [749, 188] on td "Downtown Stores" at bounding box center [781, 178] width 91 height 46
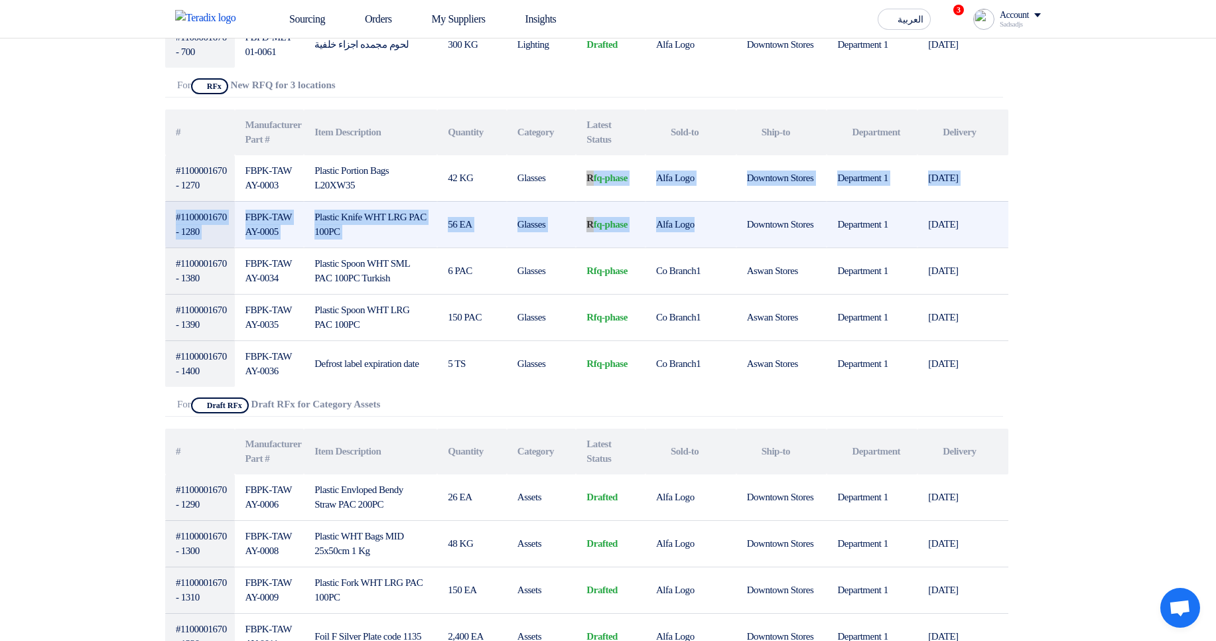
drag, startPoint x: 588, startPoint y: 171, endPoint x: 644, endPoint y: 233, distance: 84.0
click at [645, 233] on tbody "#1100001670 - 1270 FBPK-TAWAY-0003 Plastic Portion Bags L20XW35 42 KG Glasses r…" at bounding box center [586, 270] width 843 height 231
click at [644, 233] on td "rfq-phase" at bounding box center [611, 224] width 70 height 46
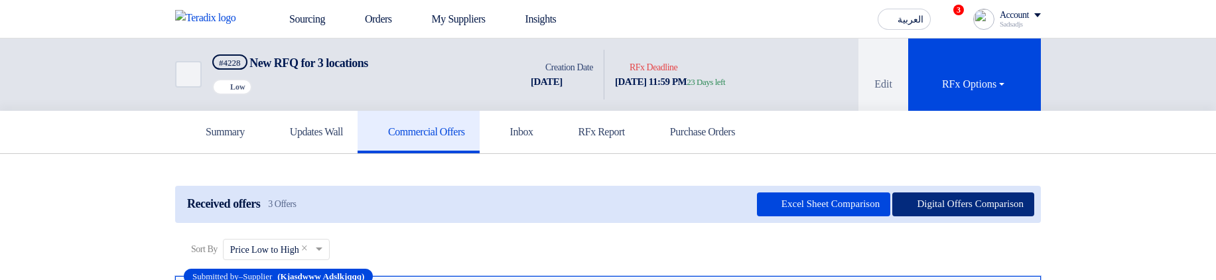
click at [944, 201] on button "Digital Offers Comparison" at bounding box center [963, 204] width 142 height 24
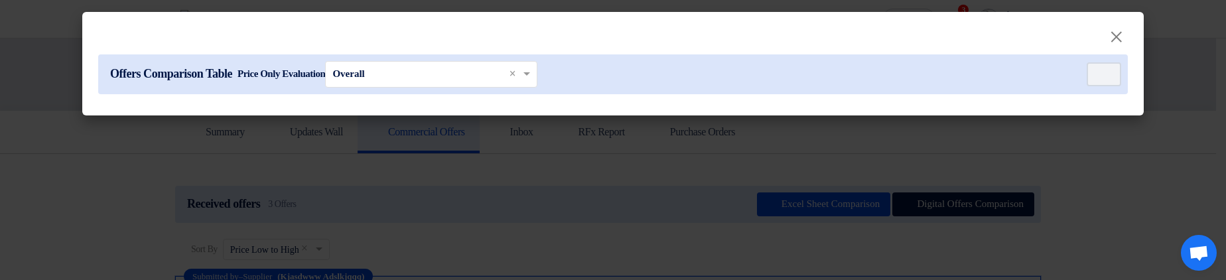
click at [982, 167] on modal-container "× Offers Comparison Table Price Only Evaluation × Overall × Item Card filters" at bounding box center [613, 140] width 1226 height 280
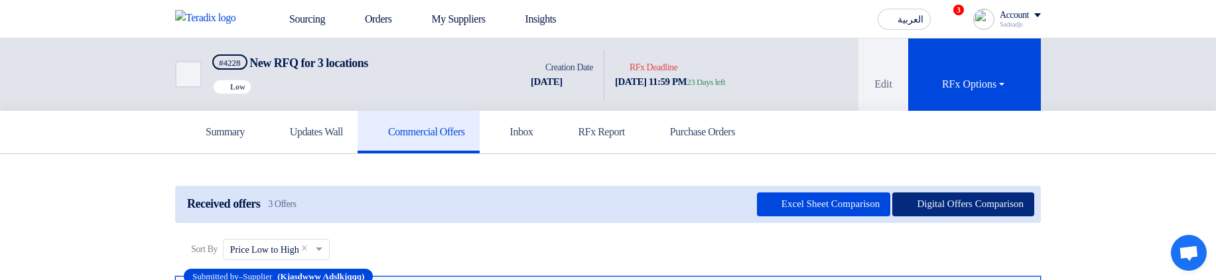
click at [973, 197] on button "Digital Offers Comparison" at bounding box center [963, 204] width 142 height 24
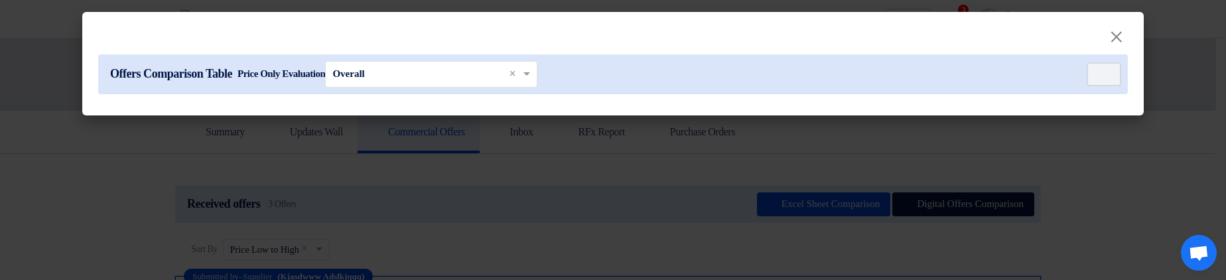
click at [930, 190] on modal-container "× Offers Comparison Table Price Only Evaluation × Overall × Item Card filters" at bounding box center [613, 140] width 1226 height 280
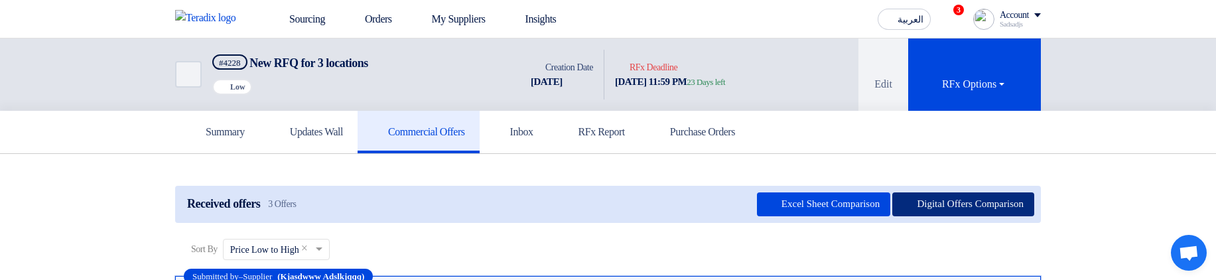
click at [932, 202] on button "Digital Offers Comparison" at bounding box center [963, 204] width 142 height 24
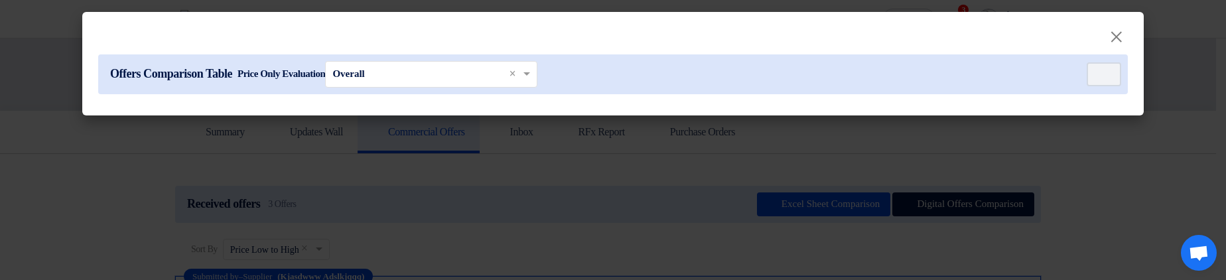
click at [982, 238] on modal-container "× Offers Comparison Table Price Only Evaluation × Overall × Item Card filters" at bounding box center [613, 140] width 1226 height 280
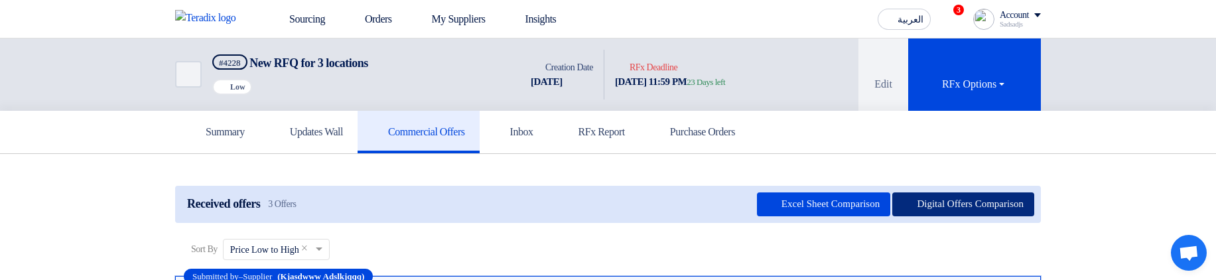
click at [958, 207] on button "Digital Offers Comparison" at bounding box center [963, 204] width 142 height 24
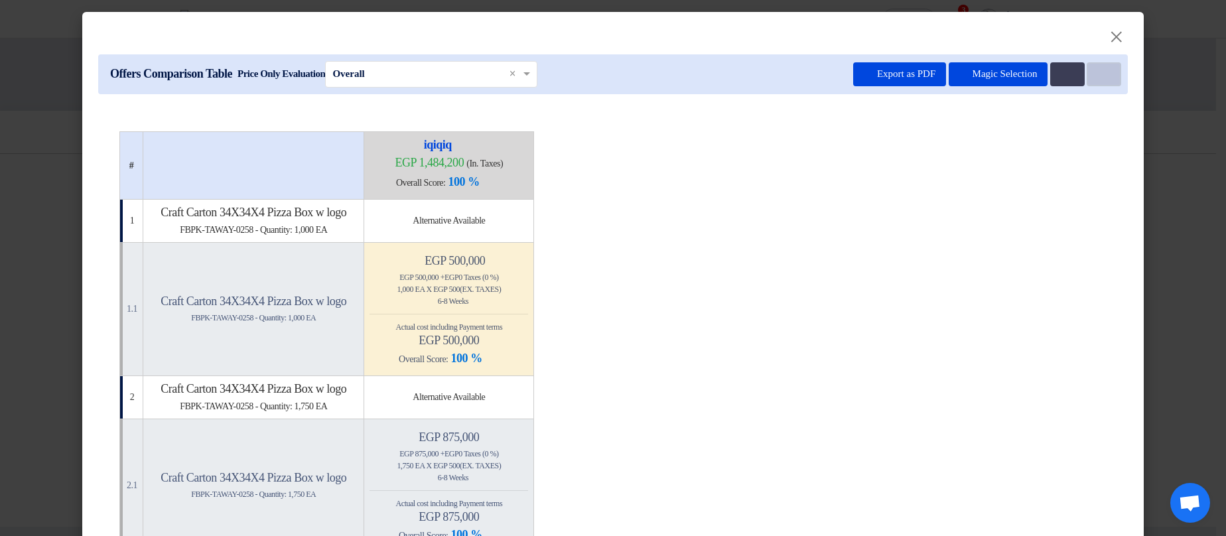
click at [1091, 66] on button "Item Card filters" at bounding box center [1103, 74] width 34 height 24
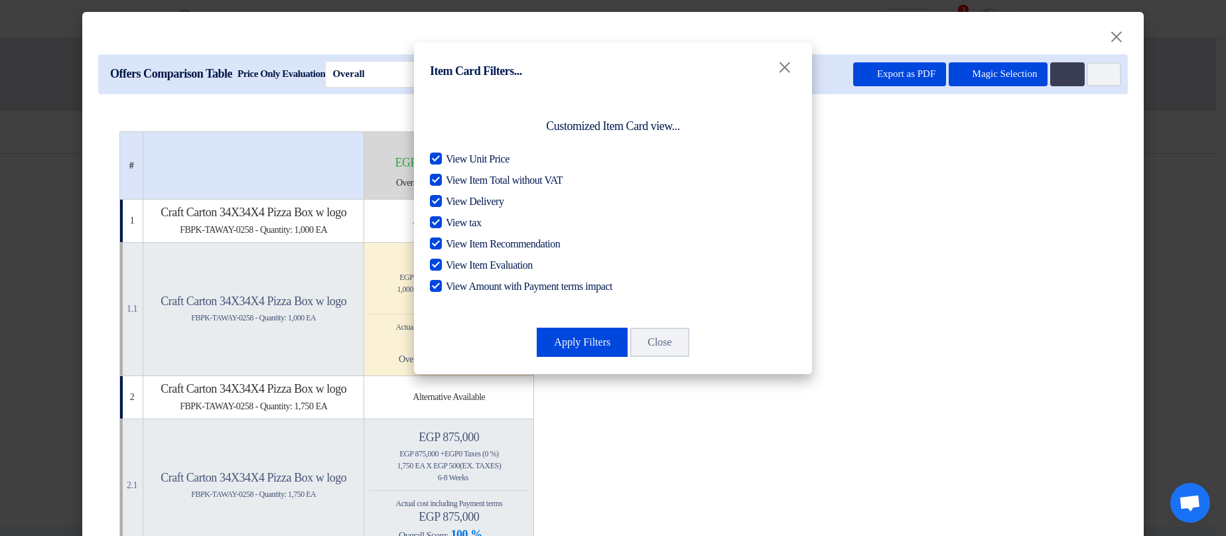
drag, startPoint x: 1058, startPoint y: 166, endPoint x: 1062, endPoint y: 149, distance: 17.1
click at [1058, 166] on modal-container "Item Card Filters... × Customized Item Card view... View Unit Price View Item T…" at bounding box center [613, 268] width 1226 height 536
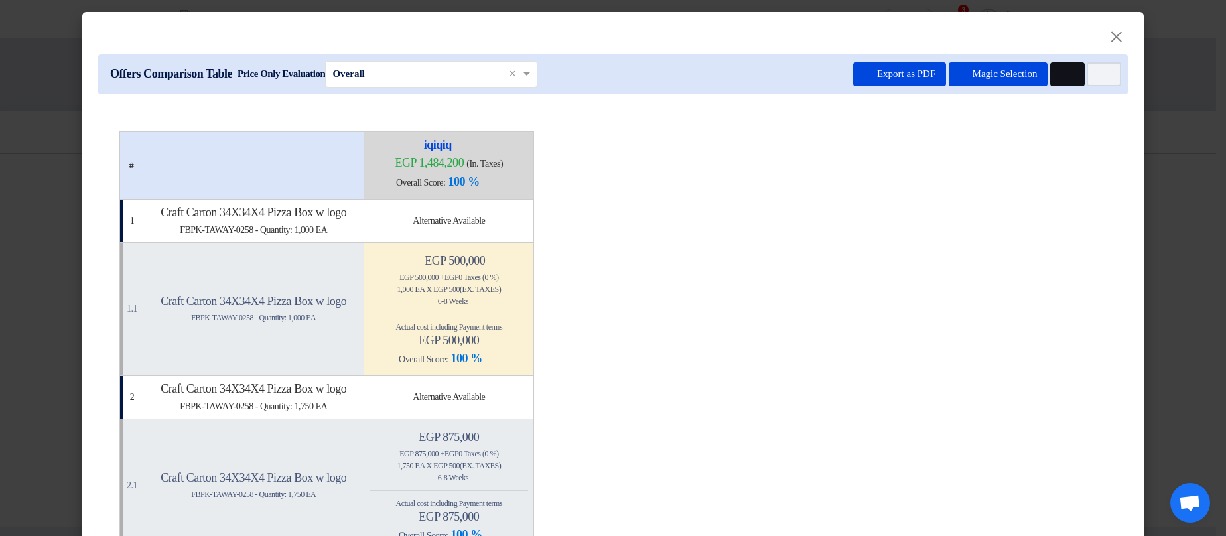
click at [1063, 78] on icon "Multi Tenant Preferences" at bounding box center [1065, 75] width 10 height 10
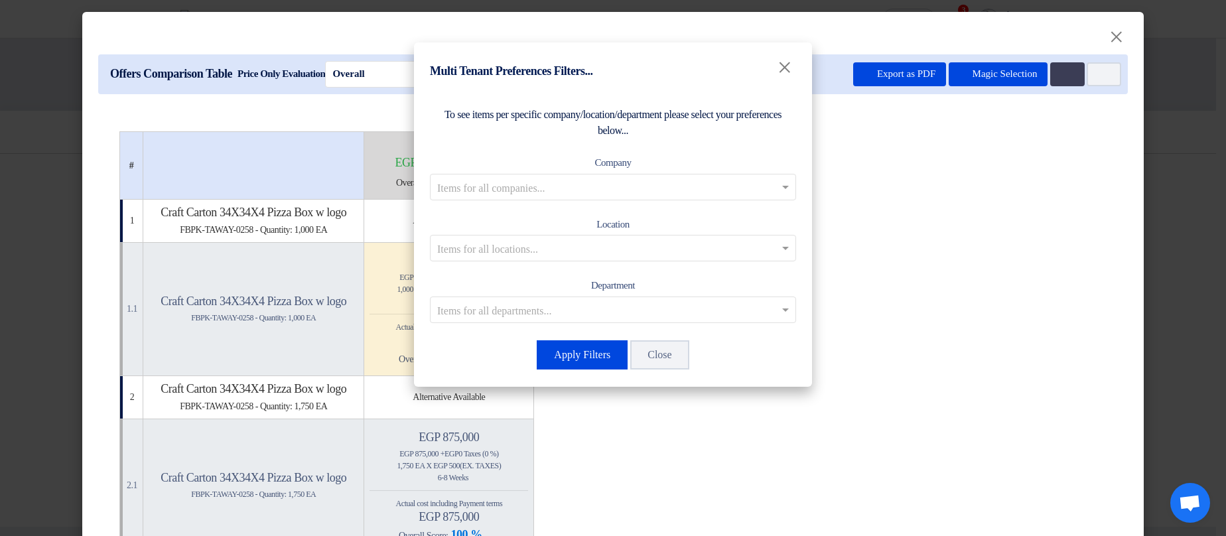
click at [605, 179] on input "text" at bounding box center [606, 187] width 338 height 22
click at [617, 218] on span "Co Branch1" at bounding box center [613, 213] width 51 height 11
click at [597, 279] on button "Apply Filters" at bounding box center [582, 354] width 91 height 29
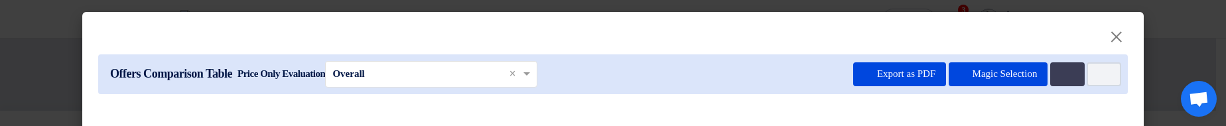
click at [1162, 53] on modal-container "× Offers Comparison Table Price Only Evaluation × Overall × Export as PDF Magic…" at bounding box center [613, 63] width 1226 height 126
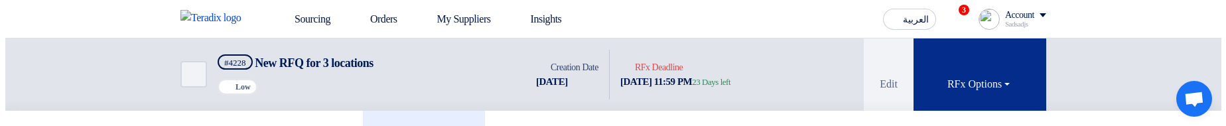
scroll to position [80, 0]
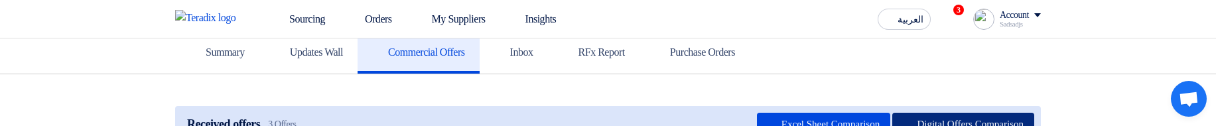
click at [951, 122] on button "Digital Offers Comparison" at bounding box center [963, 125] width 142 height 24
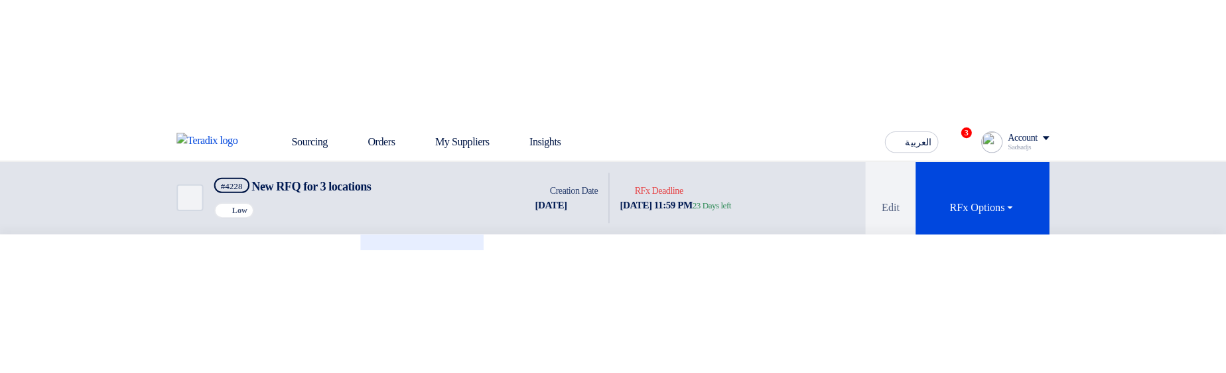
scroll to position [80, 0]
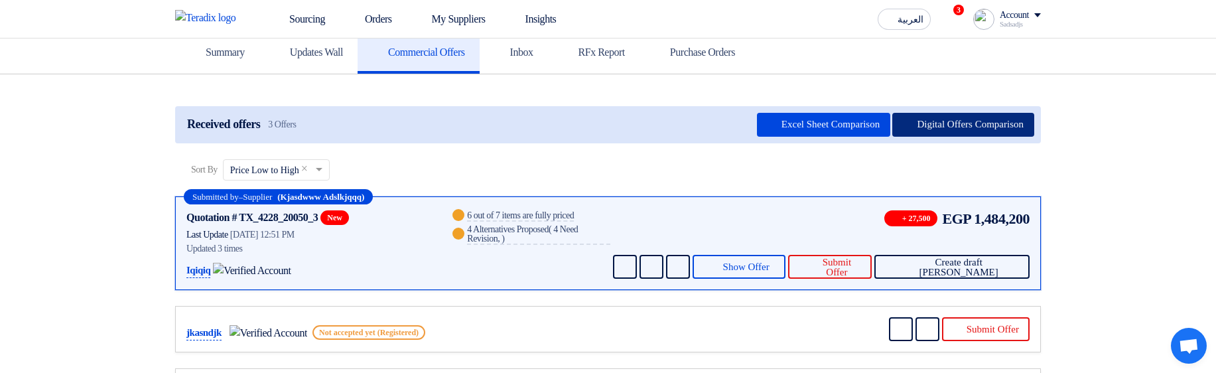
click at [983, 125] on button "Digital Offers Comparison" at bounding box center [963, 125] width 142 height 24
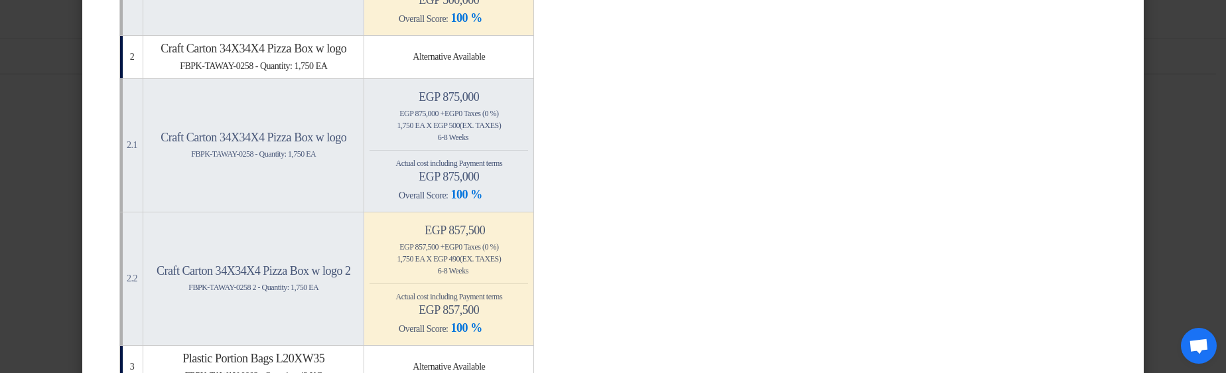
scroll to position [398, 0]
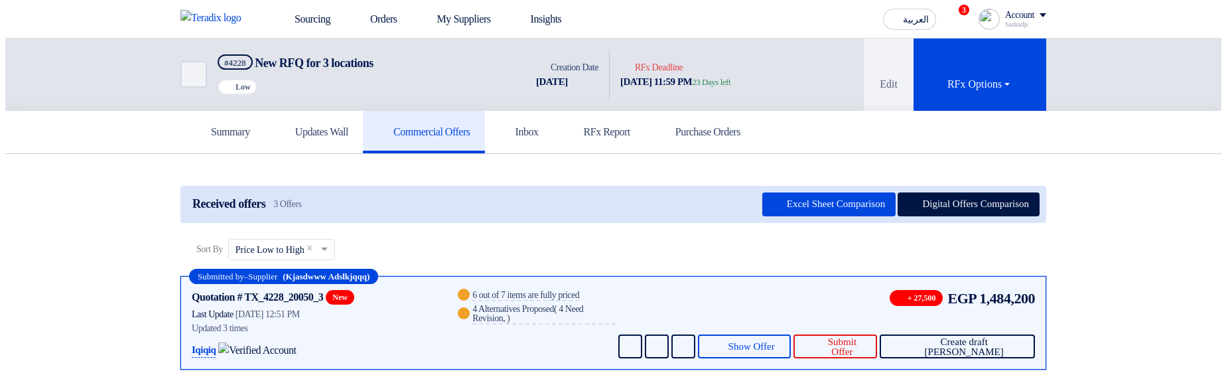
scroll to position [80, 0]
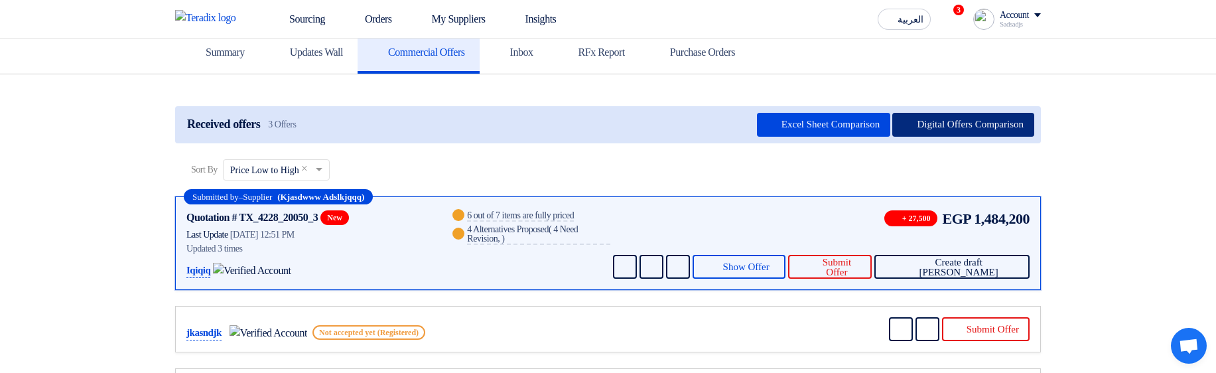
click at [991, 123] on button "Digital Offers Comparison" at bounding box center [963, 125] width 142 height 24
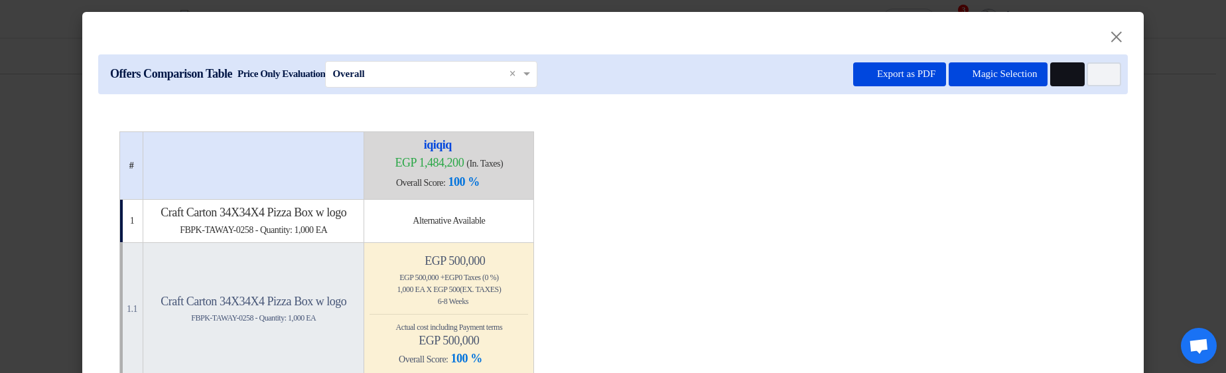
click at [1060, 75] on icon "Multi Tenant Preferences" at bounding box center [1065, 75] width 10 height 10
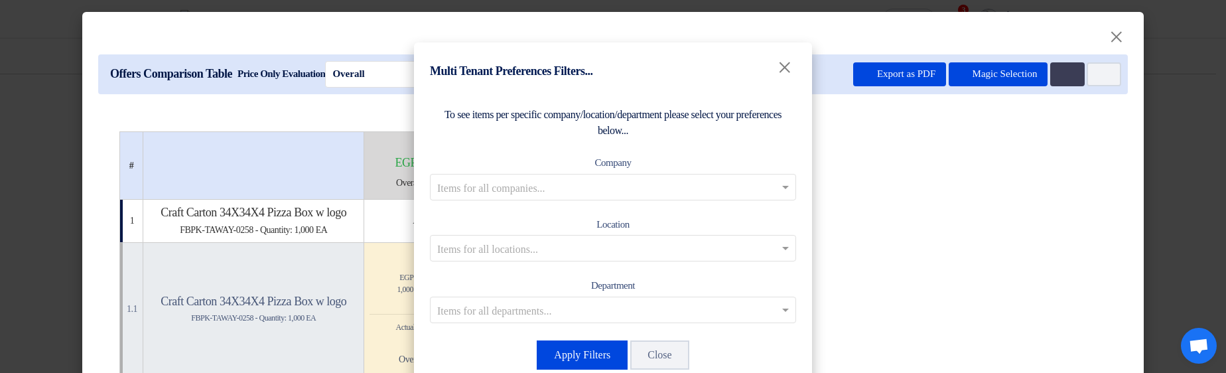
click at [615, 183] on input "text" at bounding box center [606, 187] width 338 height 22
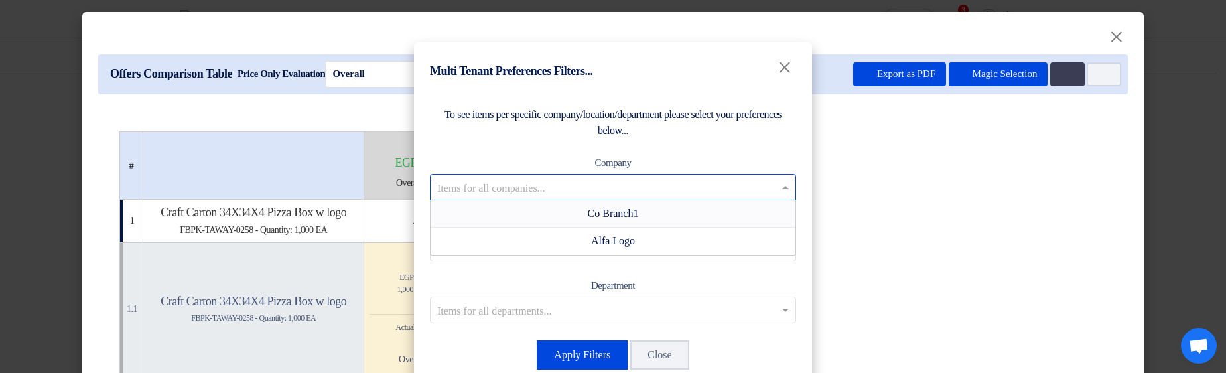
click at [608, 211] on span "Co Branch1" at bounding box center [613, 213] width 51 height 11
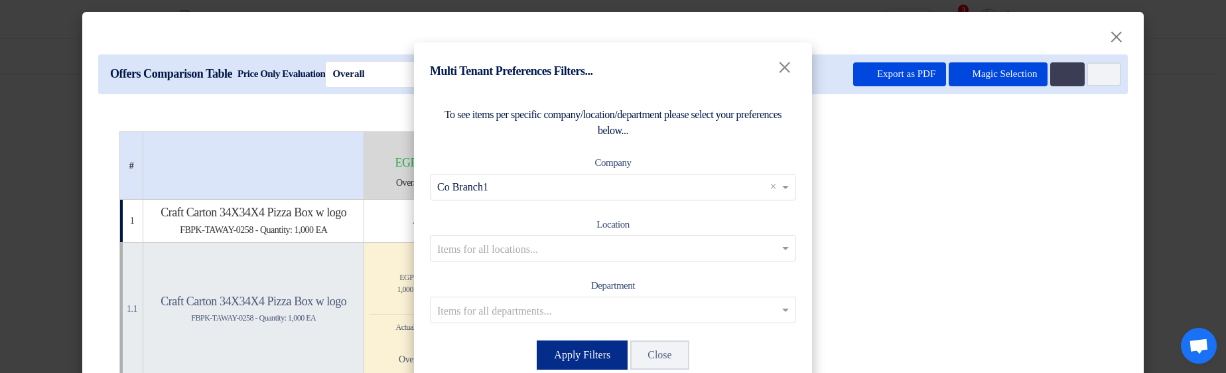
click at [580, 356] on button "Apply Filters" at bounding box center [582, 354] width 91 height 29
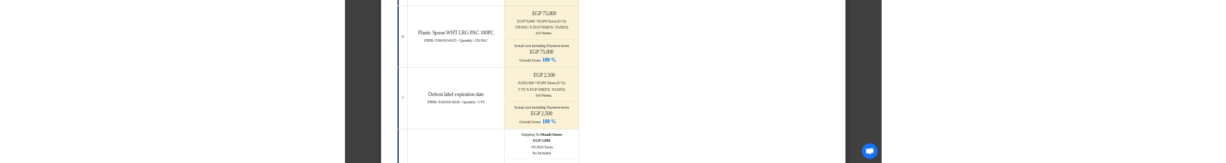
scroll to position [1035, 0]
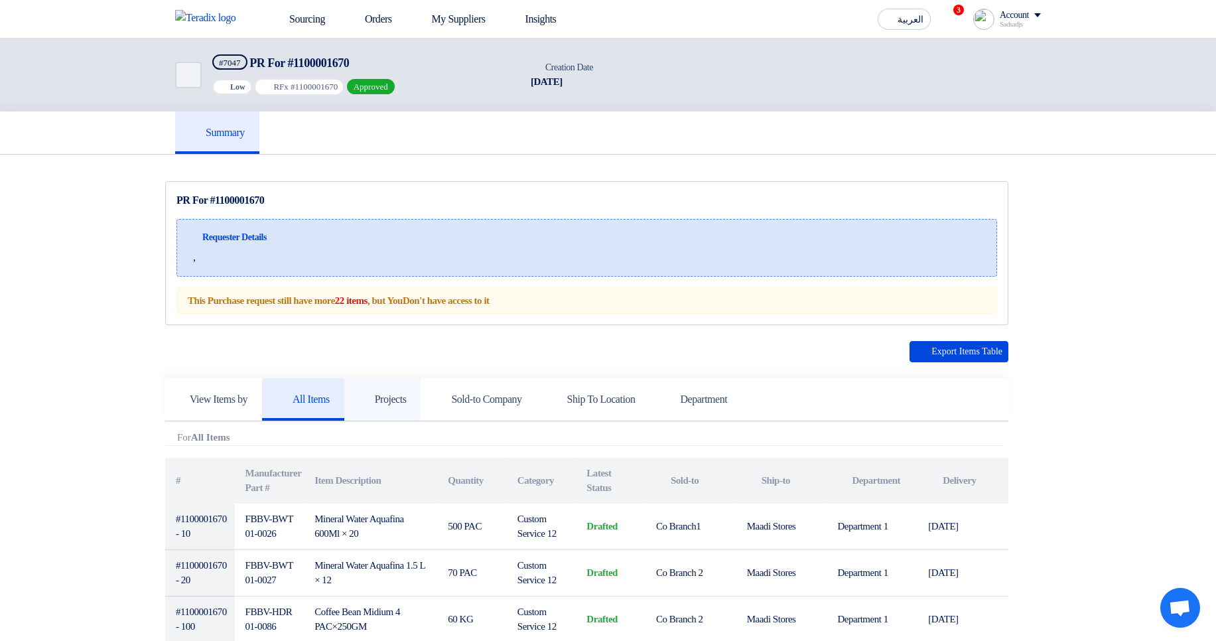
click at [416, 388] on link "Projects" at bounding box center [382, 399] width 77 height 42
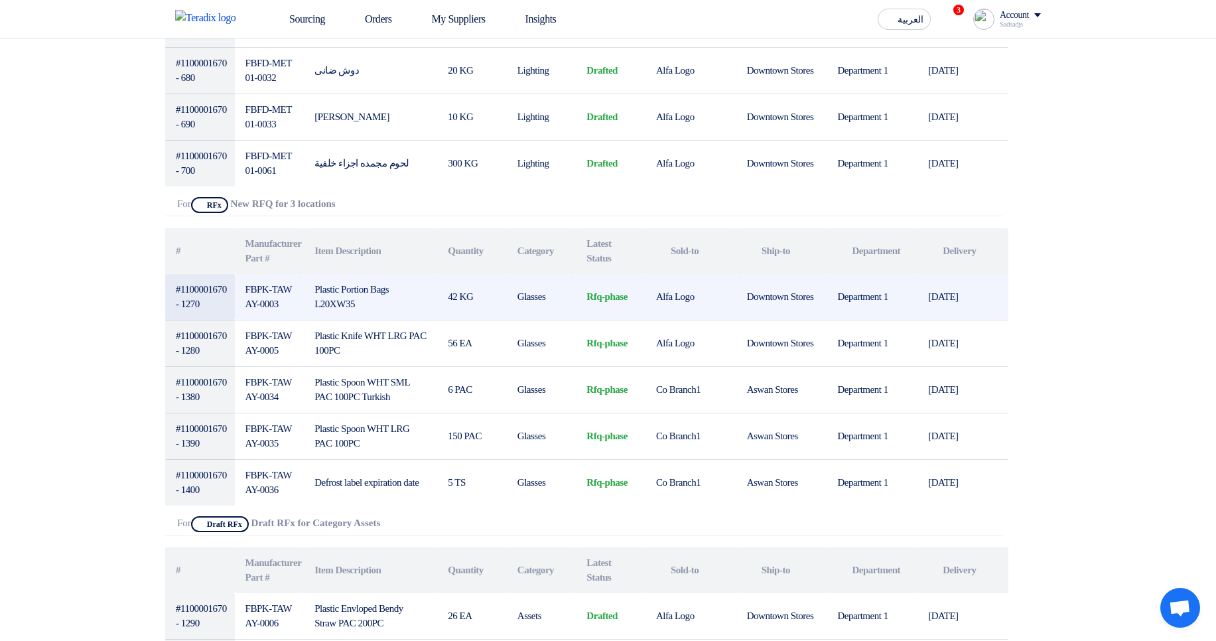
scroll to position [1592, 0]
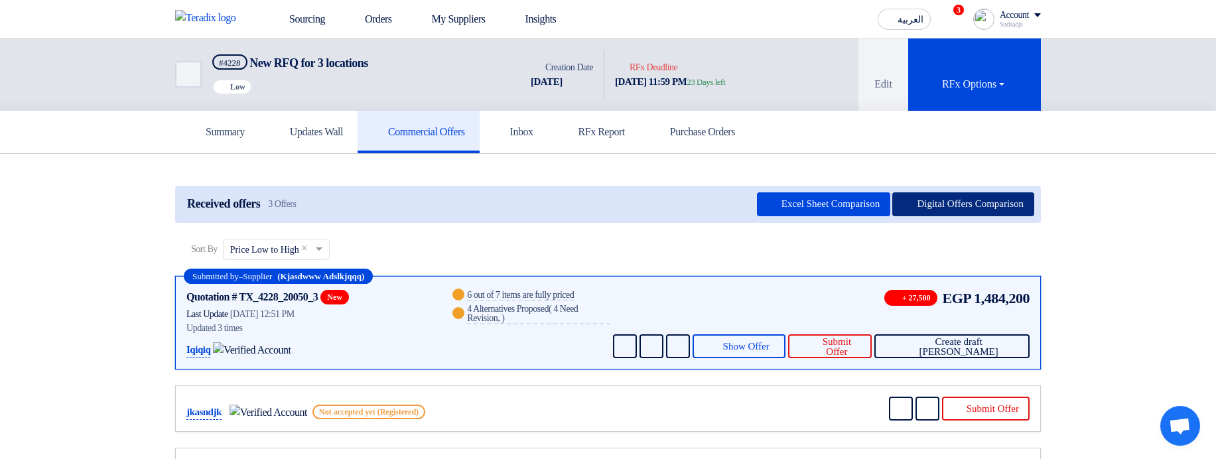
click at [958, 162] on button "Digital Offers Comparison" at bounding box center [963, 204] width 142 height 24
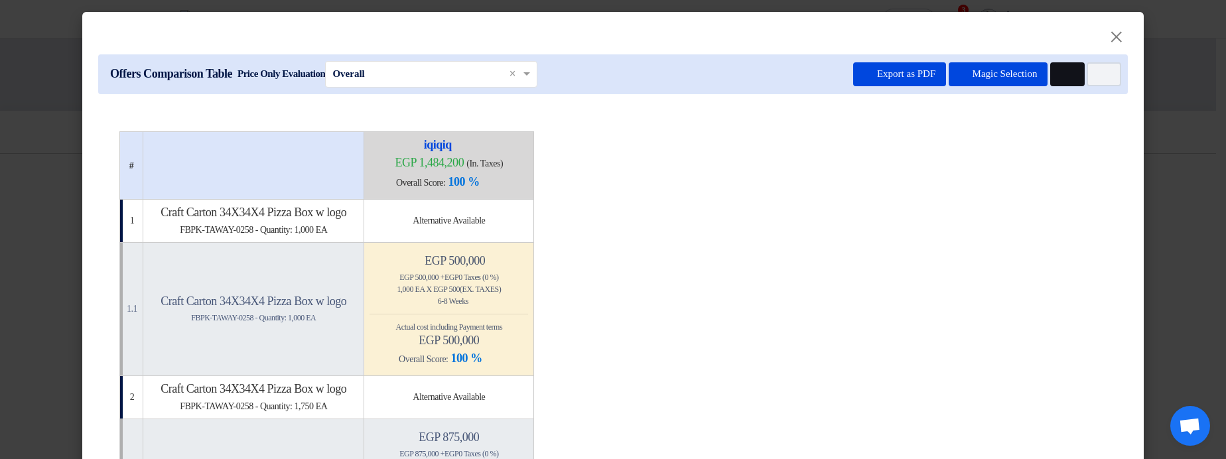
click at [1064, 78] on icon "Multi Tenant Preferences" at bounding box center [1065, 75] width 10 height 10
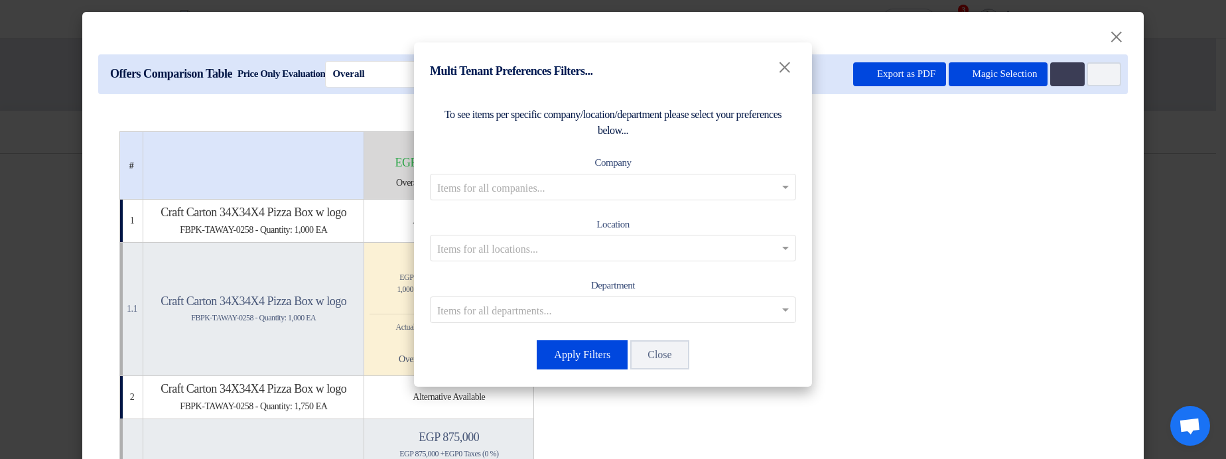
click at [678, 162] on input "text" at bounding box center [606, 187] width 338 height 22
click at [636, 162] on span "Co Branch1" at bounding box center [613, 213] width 51 height 11
click at [592, 162] on button "Apply Filters" at bounding box center [582, 354] width 91 height 29
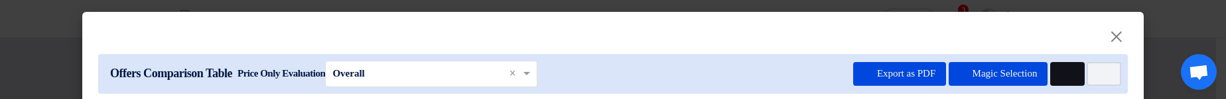
click at [1060, 70] on use at bounding box center [1060, 70] width 0 height 0
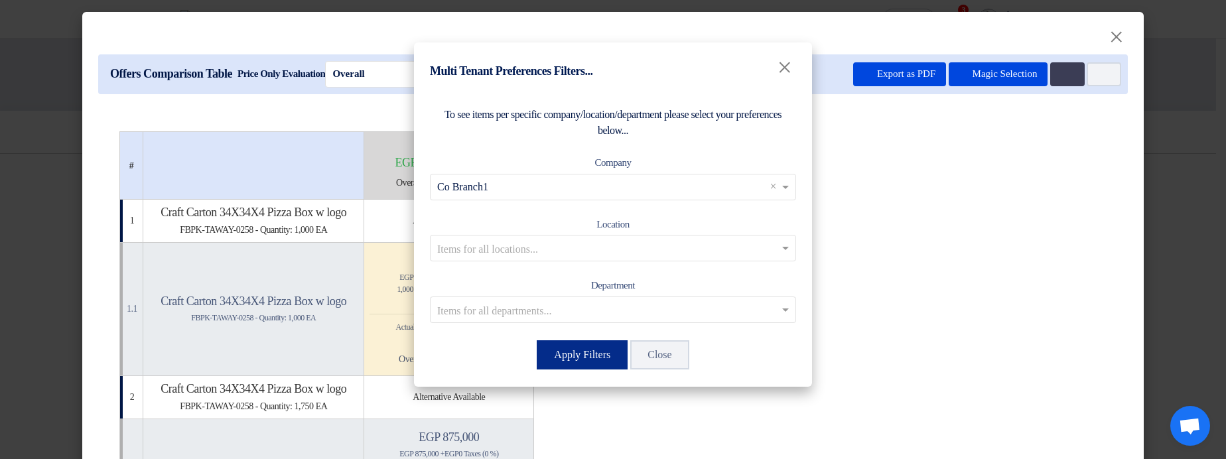
click at [595, 162] on button "Apply Filters" at bounding box center [582, 354] width 91 height 29
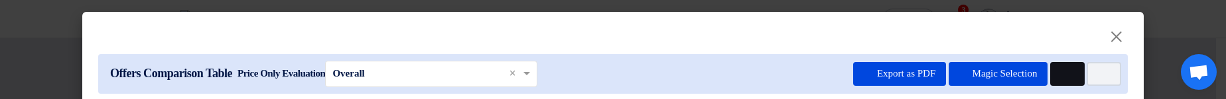
click at [1067, 70] on button "Multi Tenant Preferences" at bounding box center [1067, 74] width 34 height 24
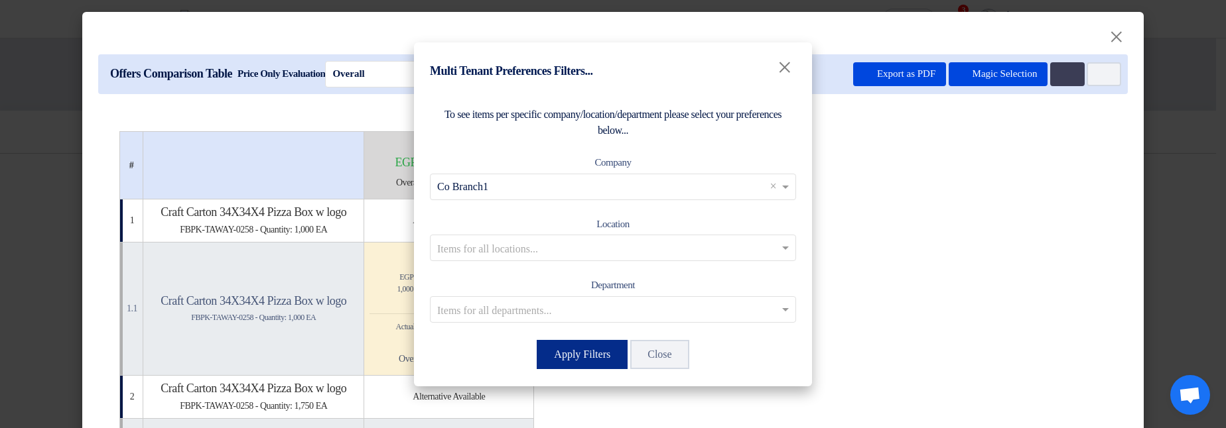
click at [594, 162] on button "Apply Filters" at bounding box center [582, 354] width 91 height 29
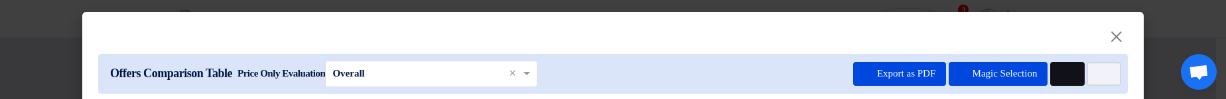
click at [1073, 72] on button "Multi Tenant Preferences" at bounding box center [1067, 74] width 34 height 24
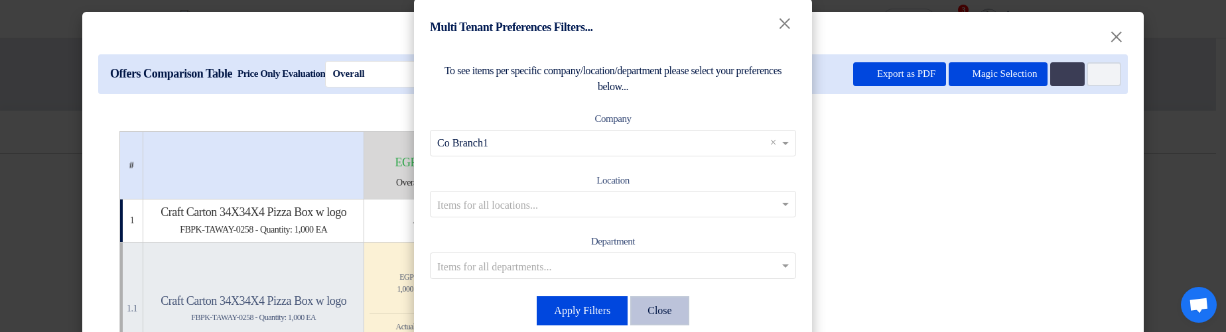
scroll to position [97, 0]
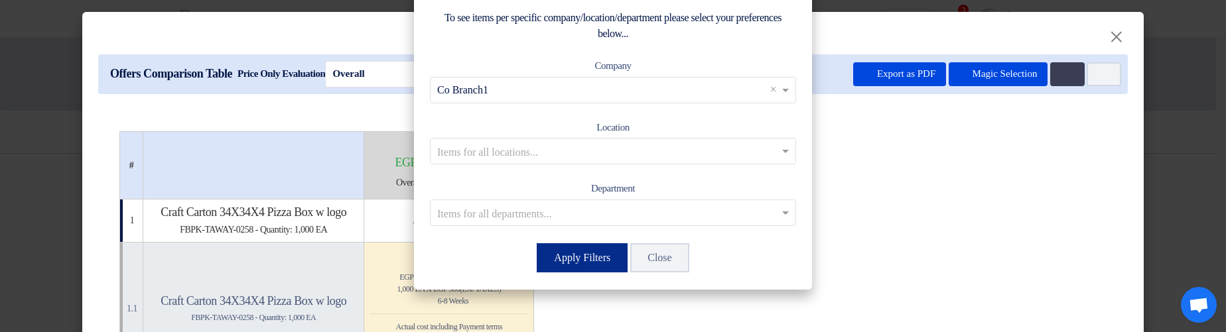
click at [603, 162] on button "Apply Filters" at bounding box center [582, 257] width 91 height 29
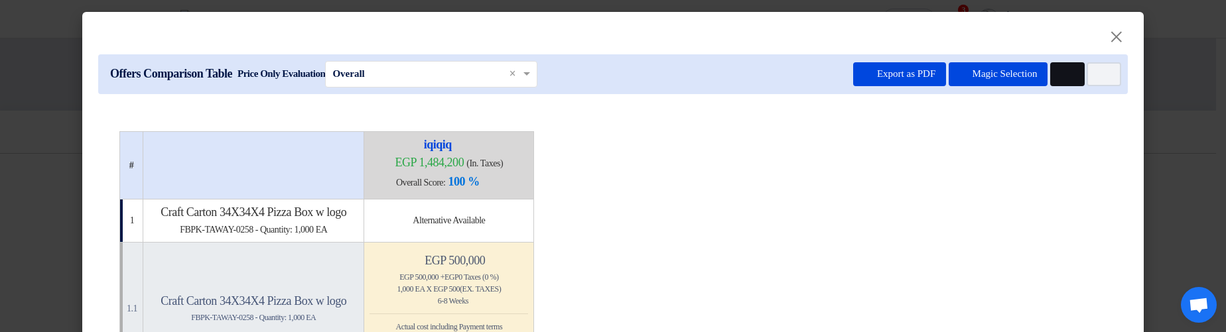
click at [1060, 70] on use at bounding box center [1060, 70] width 0 height 0
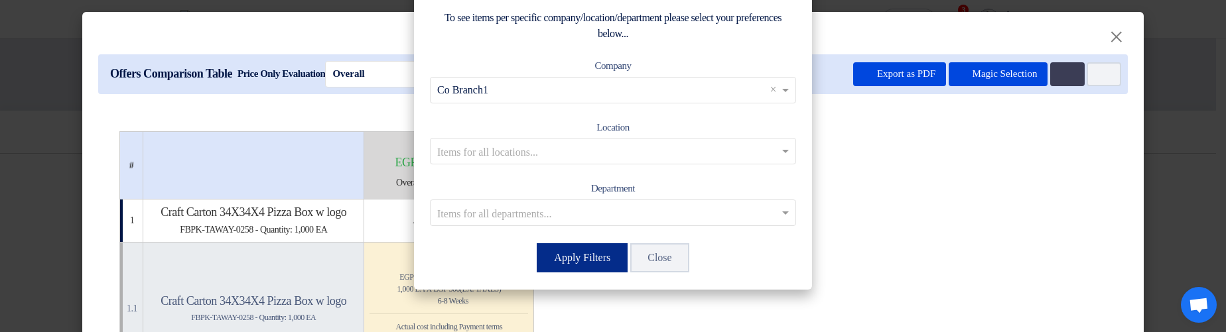
click at [604, 162] on button "Apply Filters" at bounding box center [582, 257] width 91 height 29
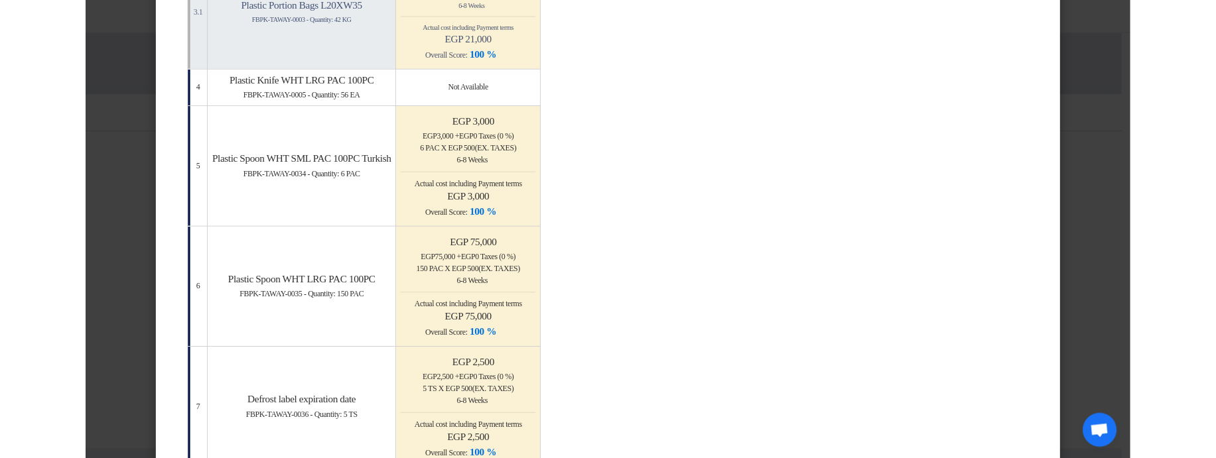
scroll to position [796, 0]
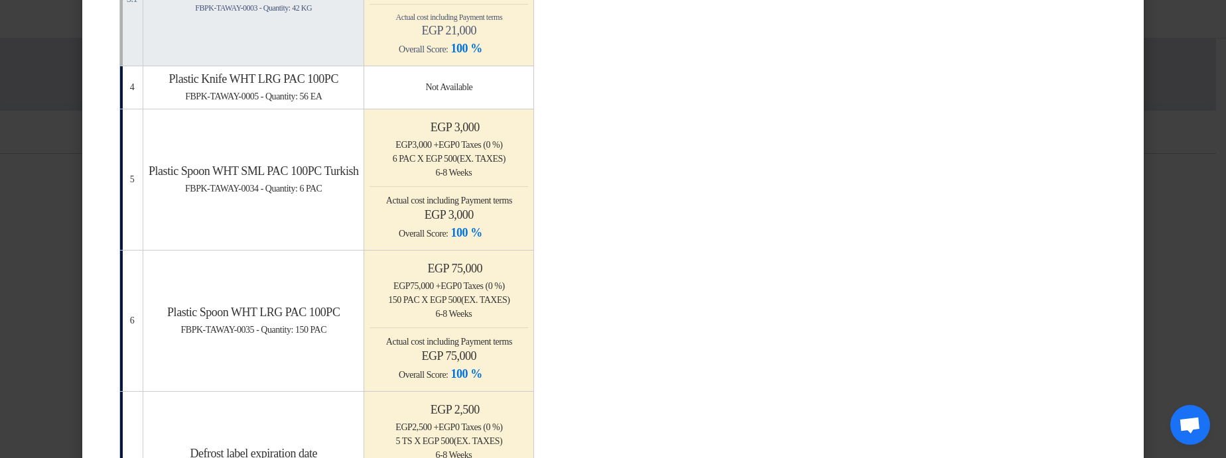
click at [1162, 150] on modal-container "× Offers Comparison Table Price Only Evaluation × Overall × Export as PDF Magic…" at bounding box center [613, 229] width 1226 height 458
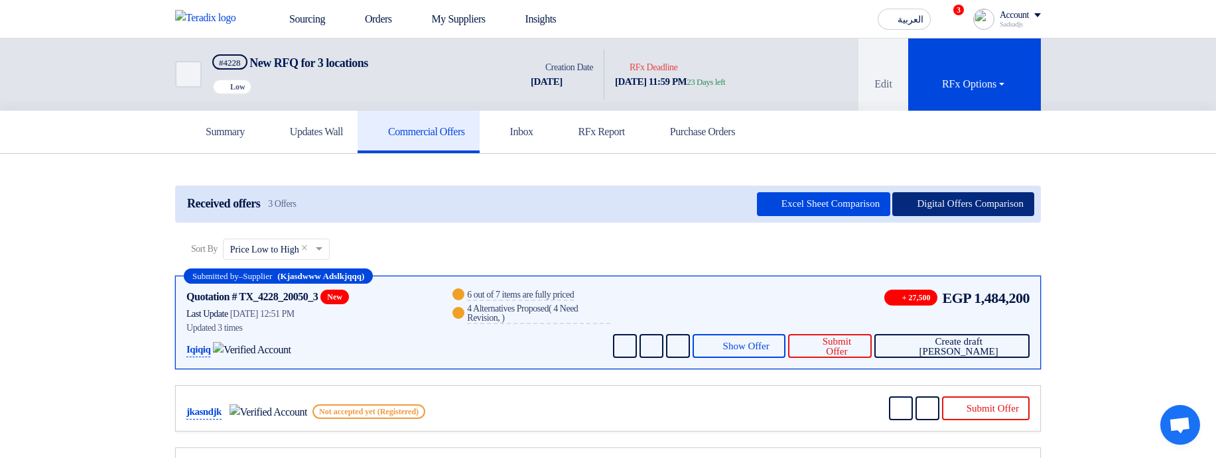
click at [954, 192] on button "Digital Offers Comparison" at bounding box center [963, 204] width 142 height 24
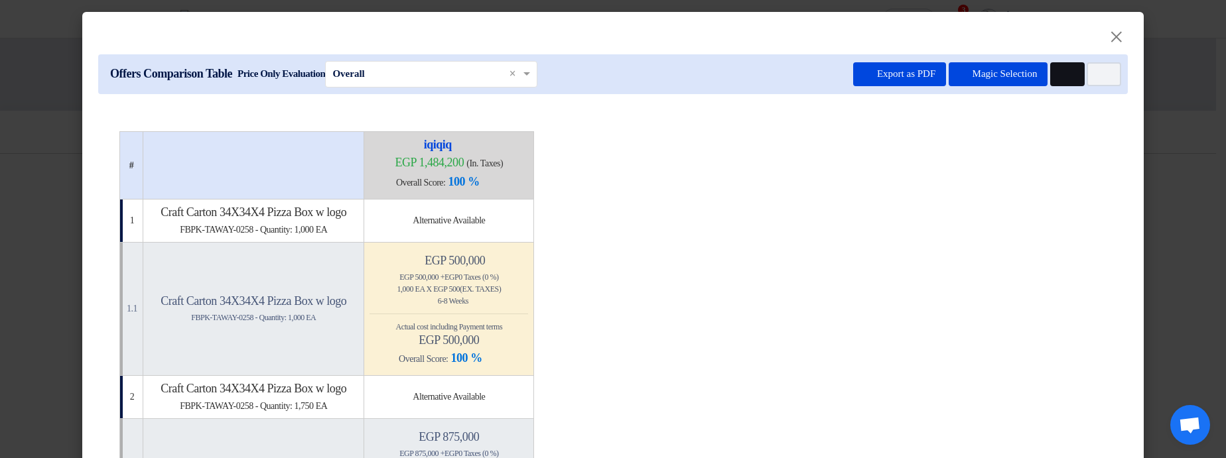
click at [1060, 78] on icon "Multi Tenant Preferences" at bounding box center [1065, 75] width 10 height 10
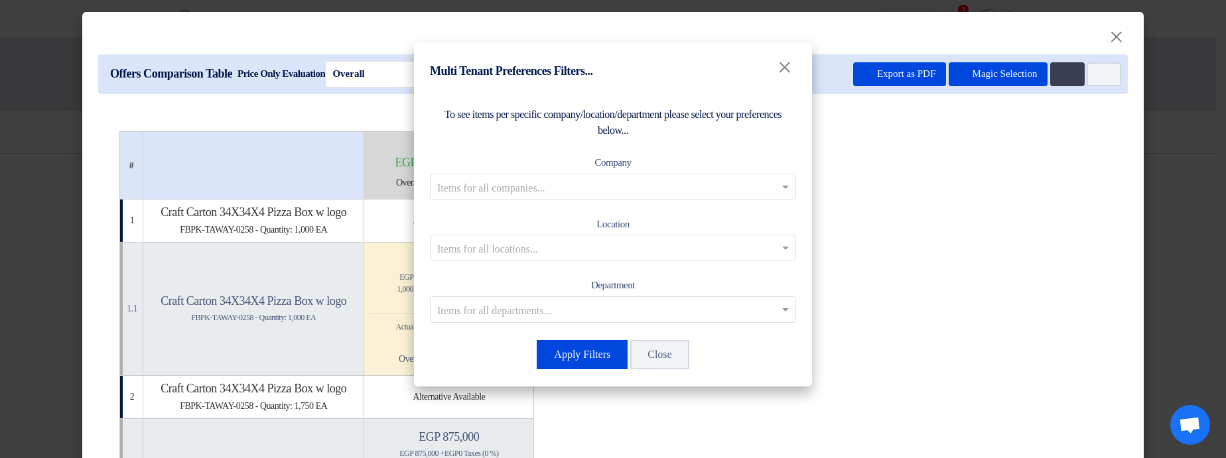
click at [618, 195] on input "text" at bounding box center [606, 187] width 338 height 22
click at [607, 208] on span "Co Branch1" at bounding box center [613, 213] width 51 height 11
click at [590, 353] on button "Apply Filters" at bounding box center [582, 354] width 91 height 29
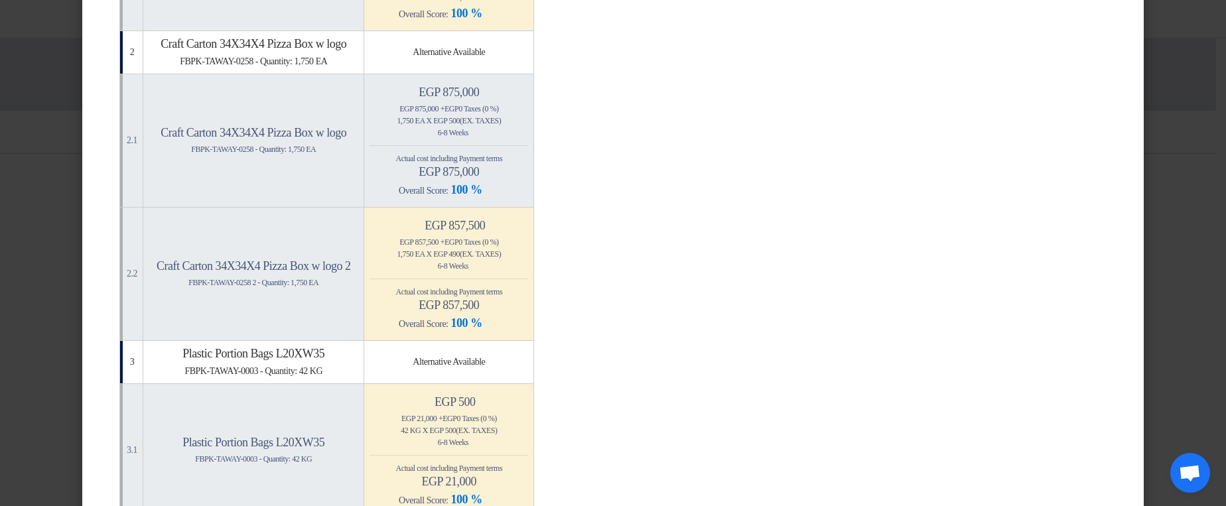
scroll to position [239, 0]
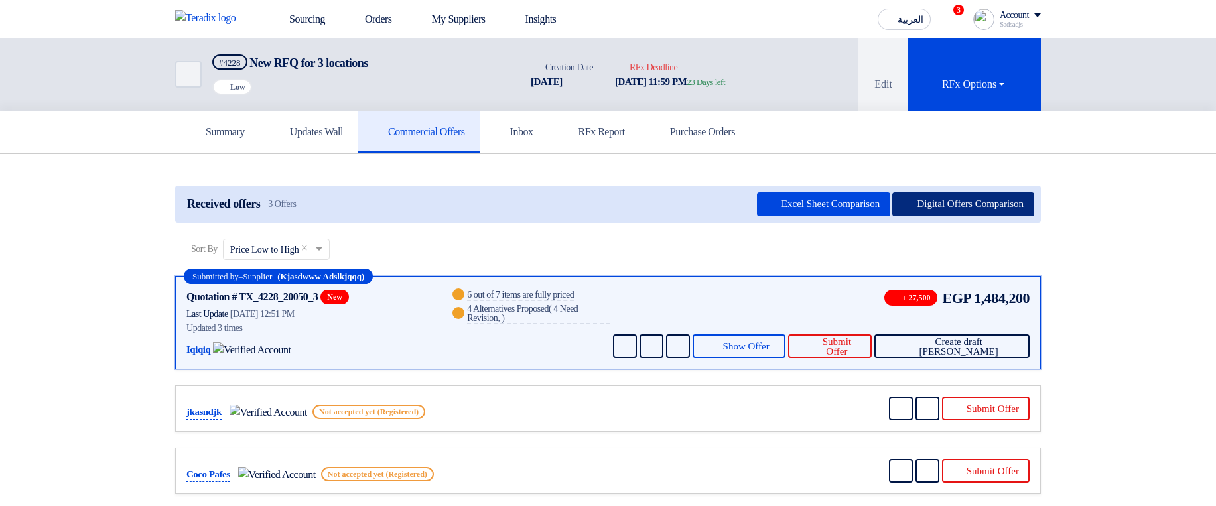
click at [946, 200] on button "Digital Offers Comparison" at bounding box center [963, 204] width 142 height 24
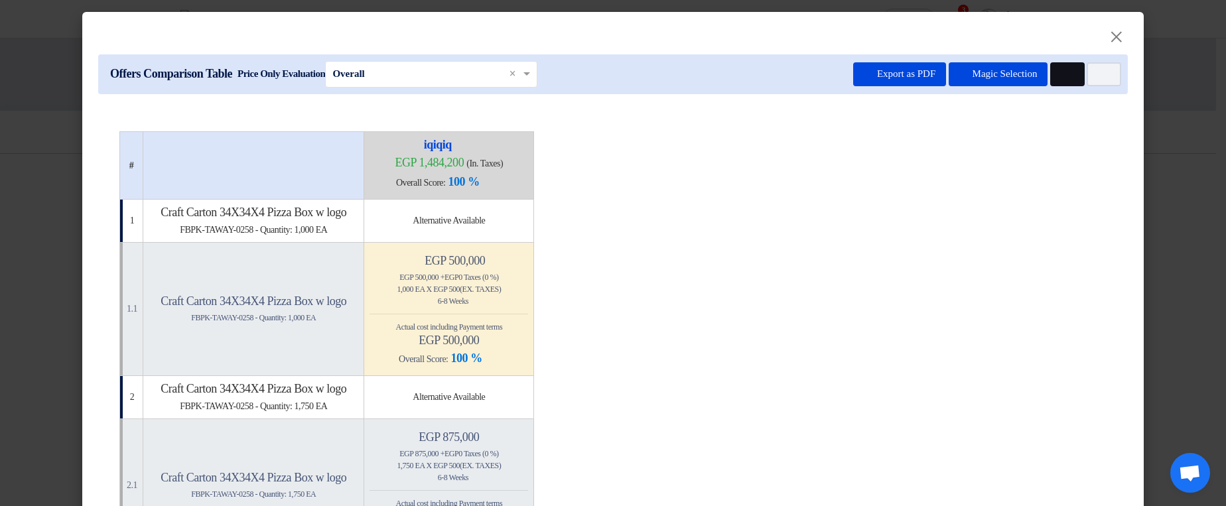
click at [1063, 70] on icon "Multi Tenant Preferences" at bounding box center [1065, 75] width 10 height 10
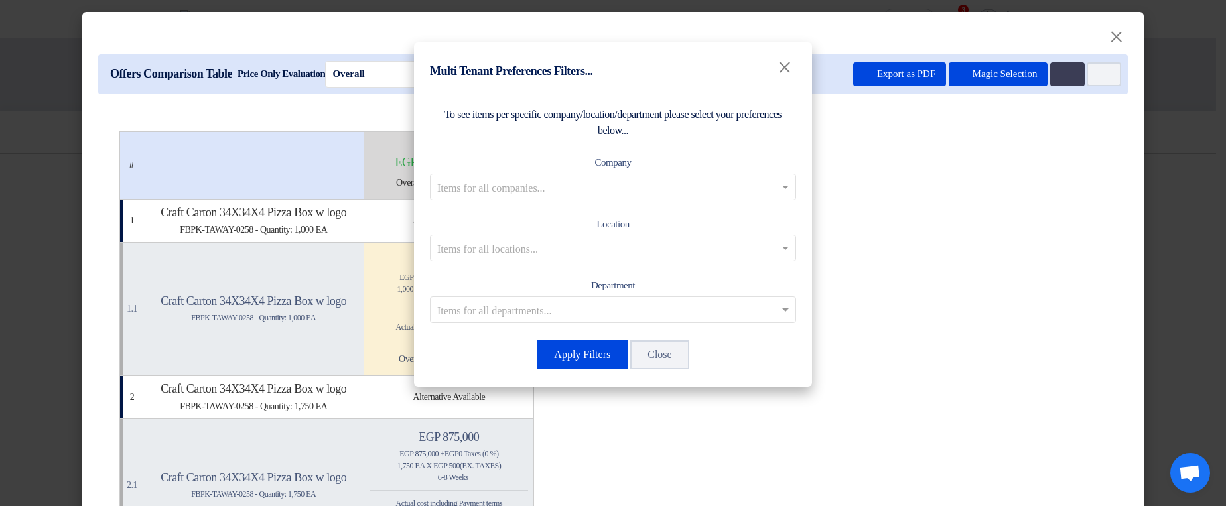
click at [662, 184] on input "text" at bounding box center [606, 187] width 338 height 22
click at [660, 208] on div "Co Branch1" at bounding box center [612, 213] width 365 height 27
click at [597, 350] on button "Apply Filters" at bounding box center [582, 354] width 91 height 29
